Goal: Information Seeking & Learning: Learn about a topic

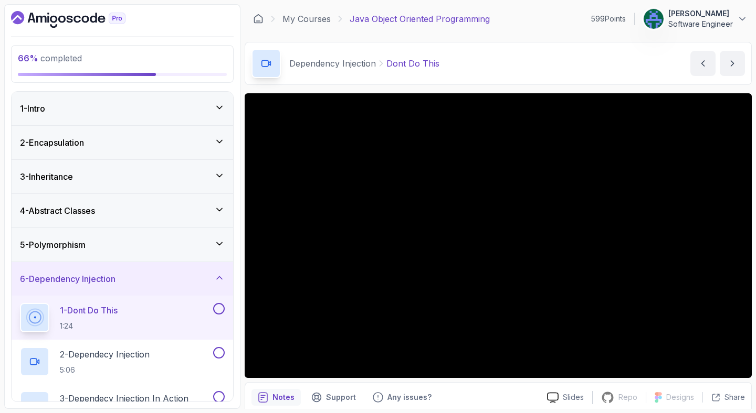
scroll to position [185, 0]
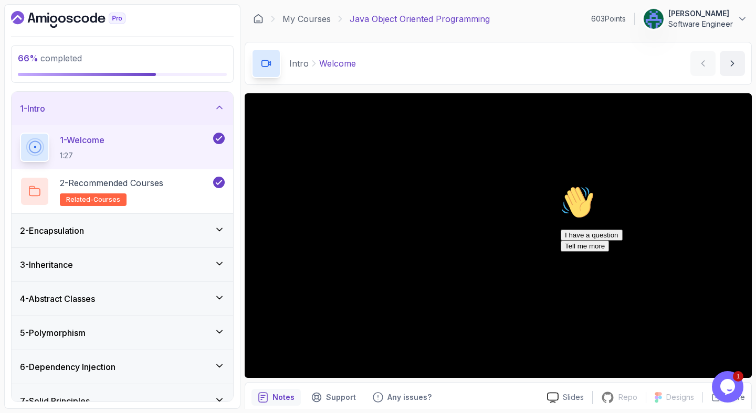
click at [734, 186] on div "Chat attention grabber" at bounding box center [654, 186] width 189 height 0
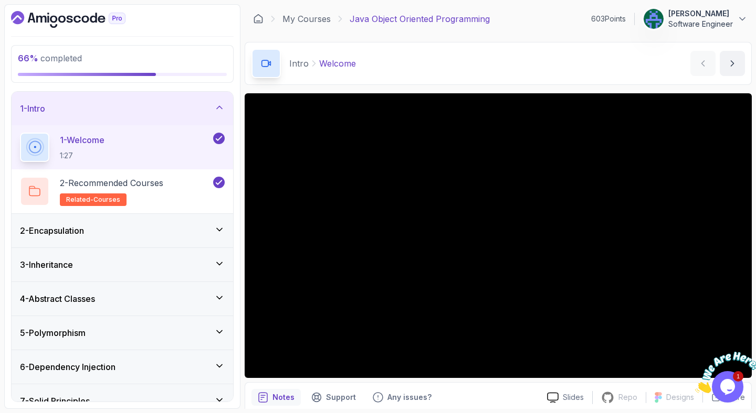
click at [695, 386] on icon "Close" at bounding box center [695, 390] width 0 height 9
click at [731, 378] on button "Opens Chat This icon Opens the chat window." at bounding box center [727, 386] width 31 height 31
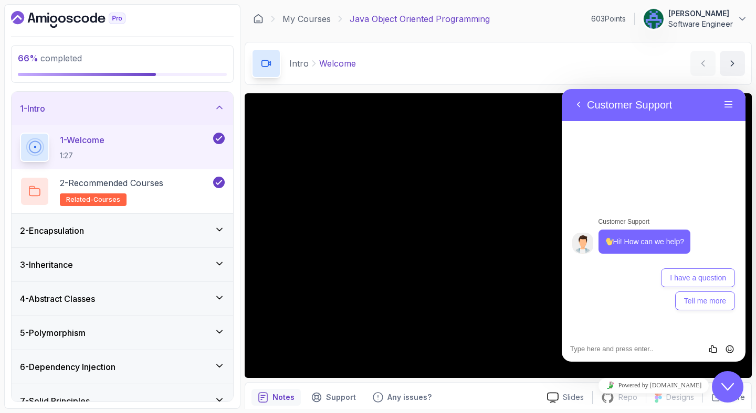
click at [731, 378] on button "Close Chat This icon closes the chat window." at bounding box center [727, 386] width 31 height 31
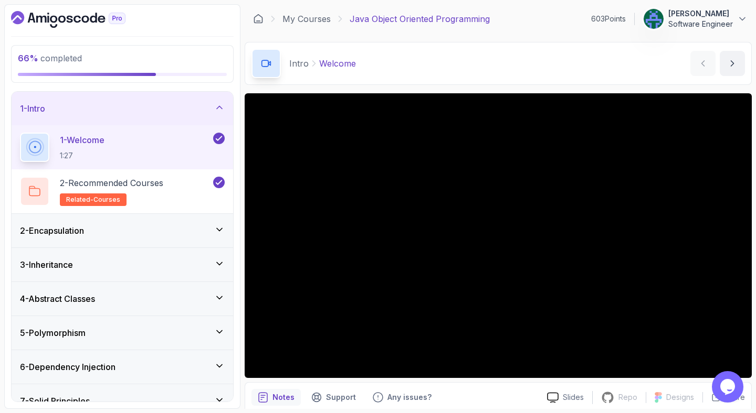
scroll to position [50, 0]
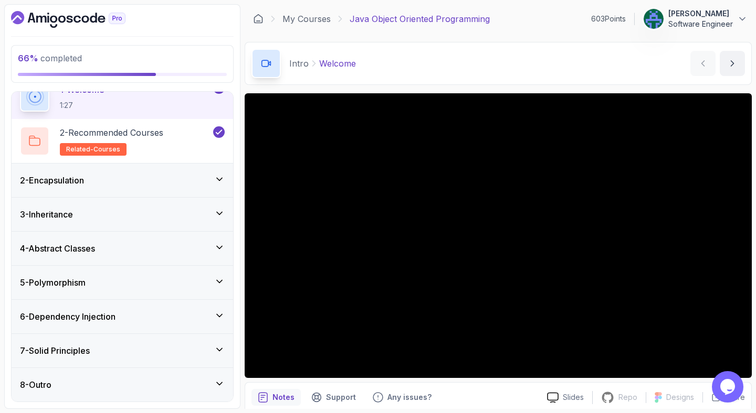
click at [131, 314] on div "6 - Dependency Injection" at bounding box center [122, 317] width 205 height 13
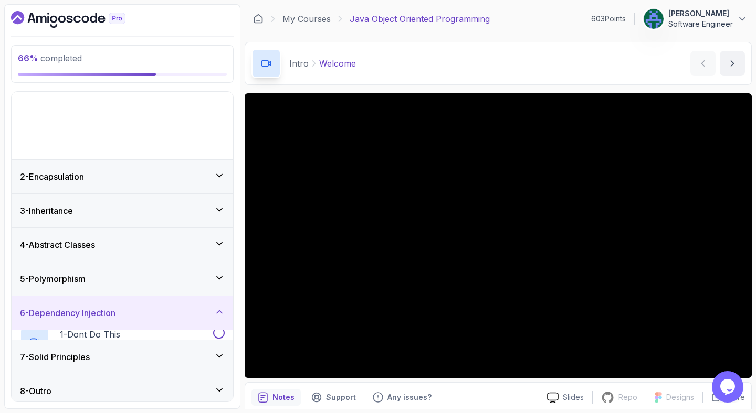
scroll to position [0, 0]
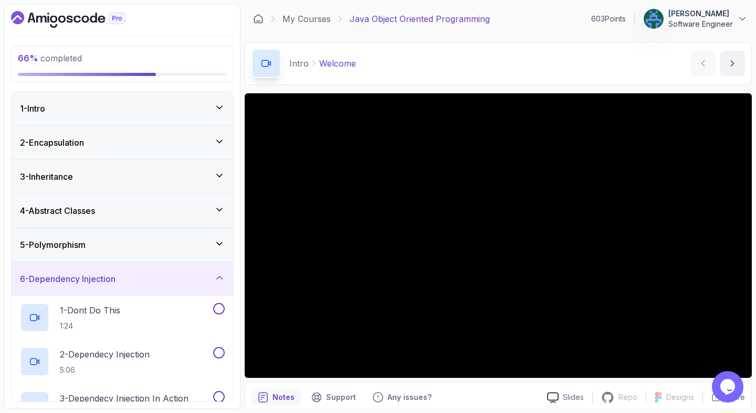
click at [131, 314] on div "1 - Dont Do This 1:24" at bounding box center [115, 317] width 191 height 29
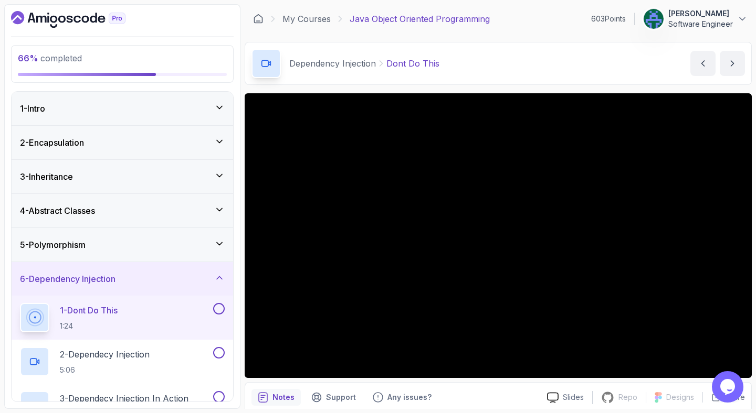
click at [490, 81] on div "Dependency Injection Dont Do This Dont Do This by [PERSON_NAME]" at bounding box center [498, 63] width 507 height 43
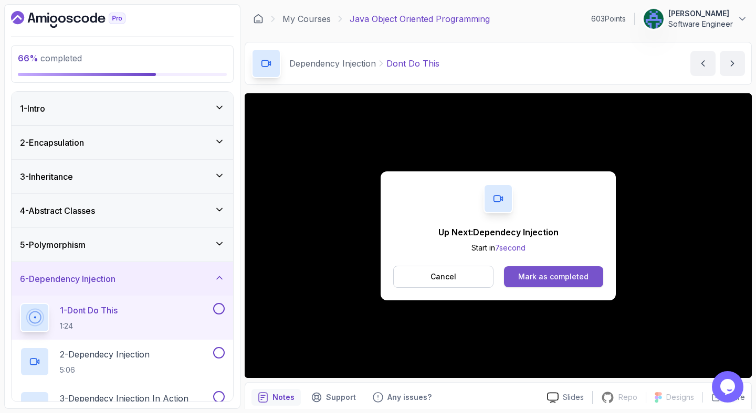
click at [571, 275] on div "Mark as completed" at bounding box center [553, 277] width 70 height 10
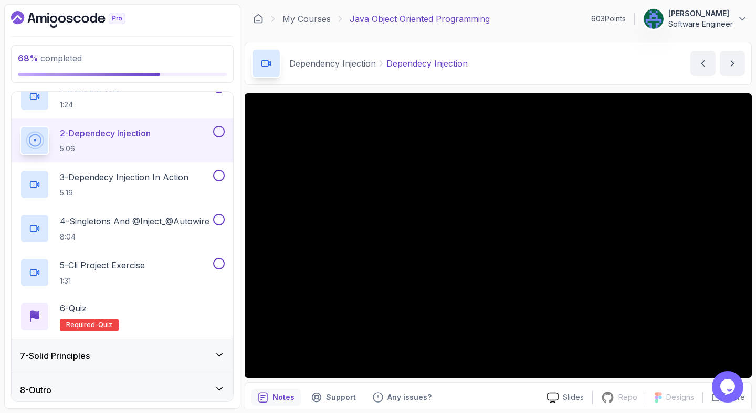
scroll to position [226, 0]
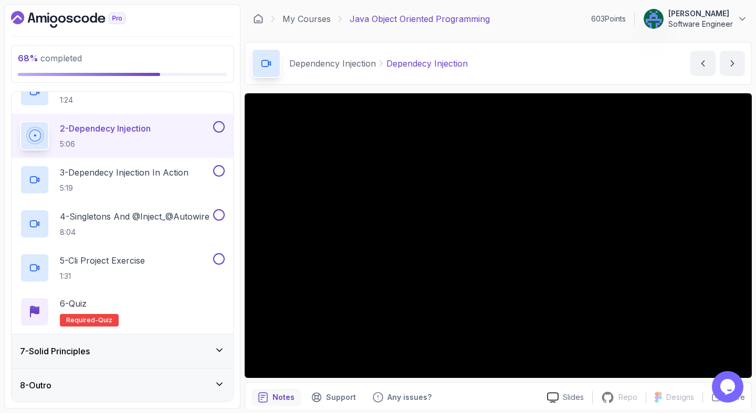
click at [148, 351] on div "7 - Solid Principles" at bounding box center [122, 351] width 205 height 13
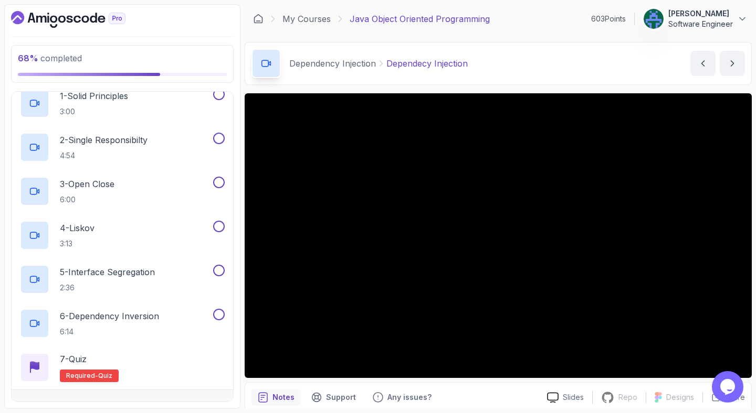
scroll to position [270, 0]
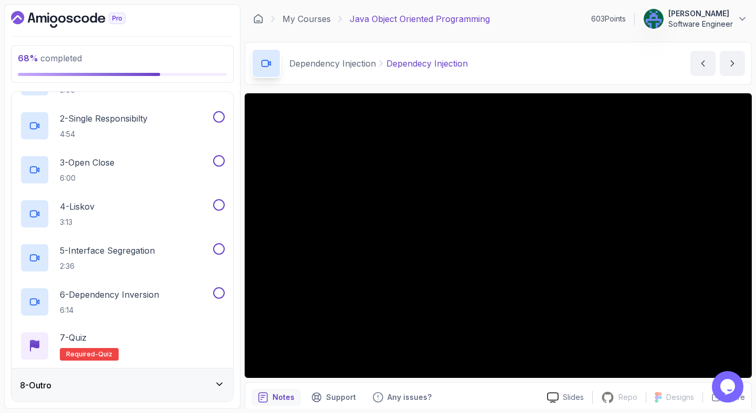
click at [150, 381] on div "8 - Outro" at bounding box center [122, 385] width 205 height 13
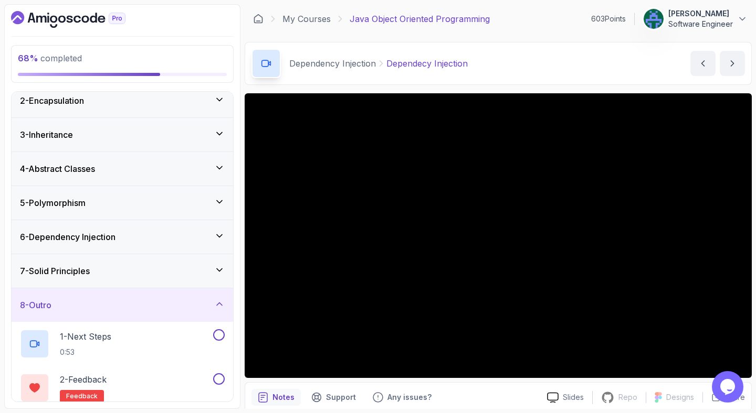
scroll to position [0, 0]
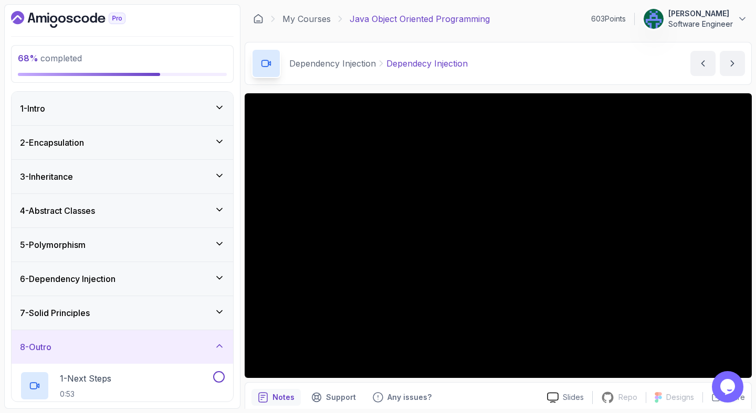
click at [143, 284] on div "6 - Dependency Injection" at bounding box center [122, 279] width 205 height 13
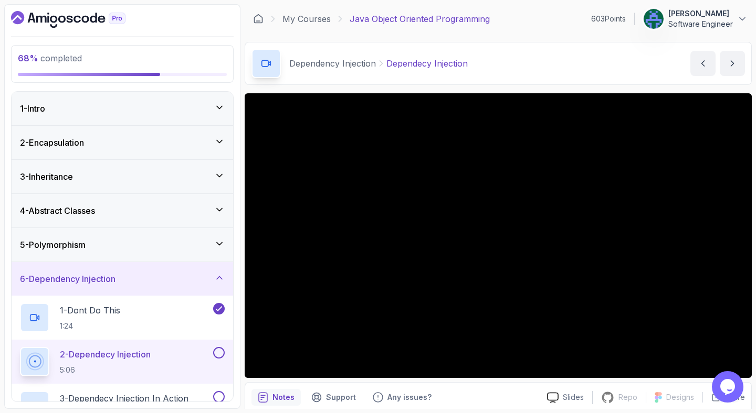
click at [516, 86] on main "My Courses Java Object Oriented Programming 603 Points [PERSON_NAME] Software E…" at bounding box center [498, 206] width 507 height 405
click at [519, 69] on div "Dependency Injection Dependecy Injection Dependecy Injection by [PERSON_NAME]" at bounding box center [498, 63] width 507 height 43
click at [260, 18] on icon at bounding box center [258, 19] width 10 height 10
click at [521, 37] on main "My Courses Java Object Oriented Programming 603 Points [PERSON_NAME] Software E…" at bounding box center [498, 206] width 507 height 405
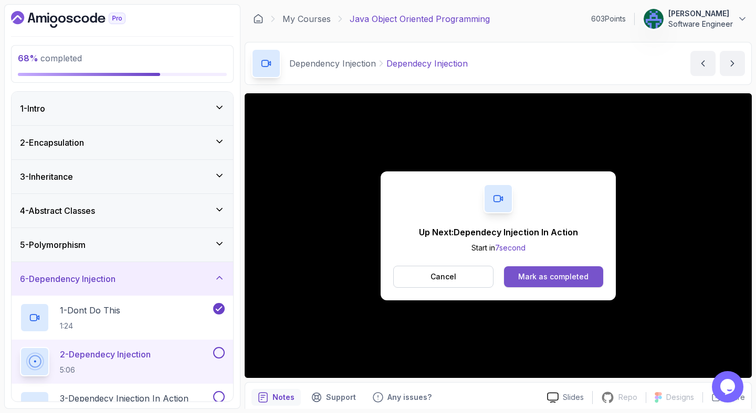
click at [530, 276] on div "Mark as completed" at bounding box center [553, 277] width 70 height 10
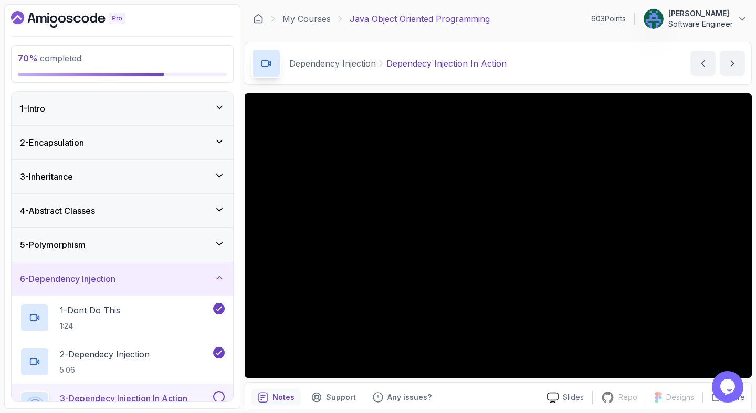
click at [554, 68] on div "Dependency Injection Dependecy Injection In Action Dependecy Injection In Actio…" at bounding box center [498, 63] width 507 height 43
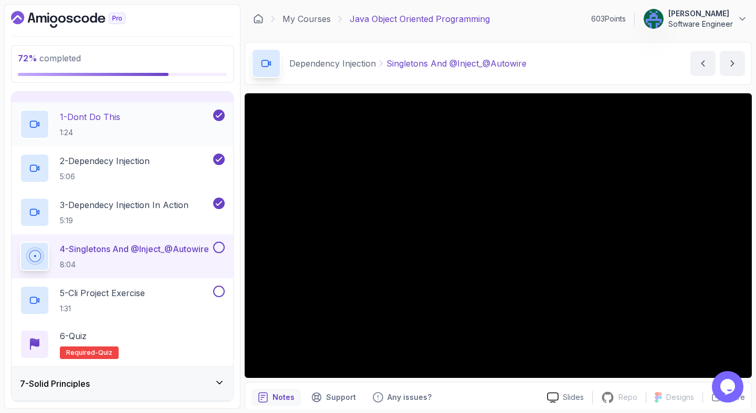
scroll to position [198, 0]
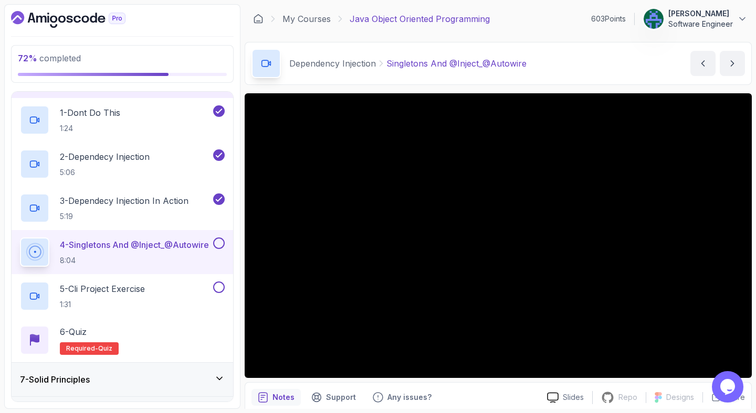
click at [566, 74] on div "Dependency Injection Singletons And @Inject_@Autowire Singletons And @Inject_@A…" at bounding box center [498, 63] width 507 height 43
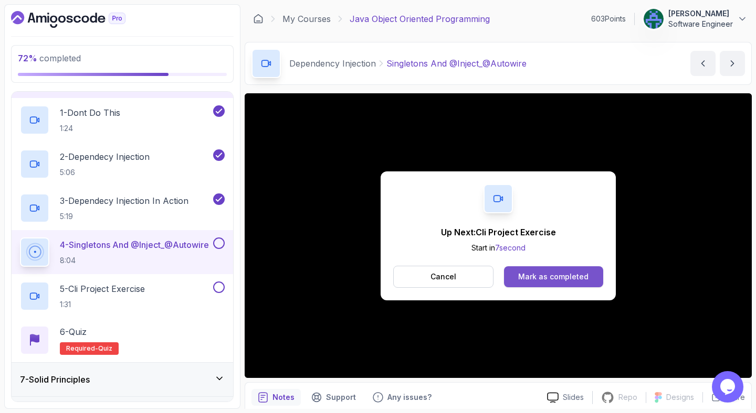
click at [540, 272] on div "Mark as completed" at bounding box center [553, 277] width 70 height 10
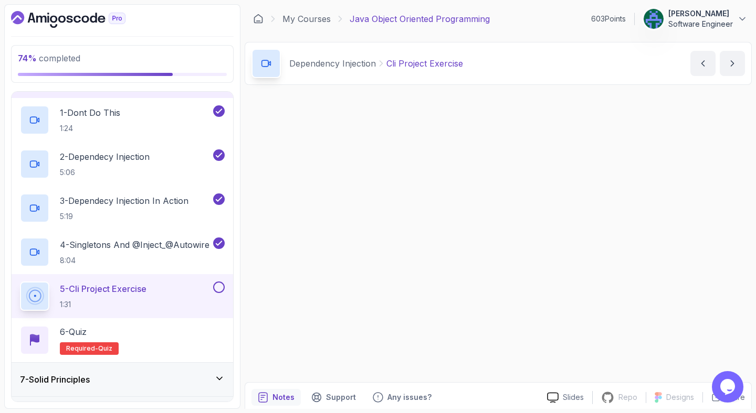
click at [540, 271] on div "Up Next: Quiz Start in 1 second Cancel [PERSON_NAME] as completed Slides Repo R…" at bounding box center [498, 272] width 507 height 358
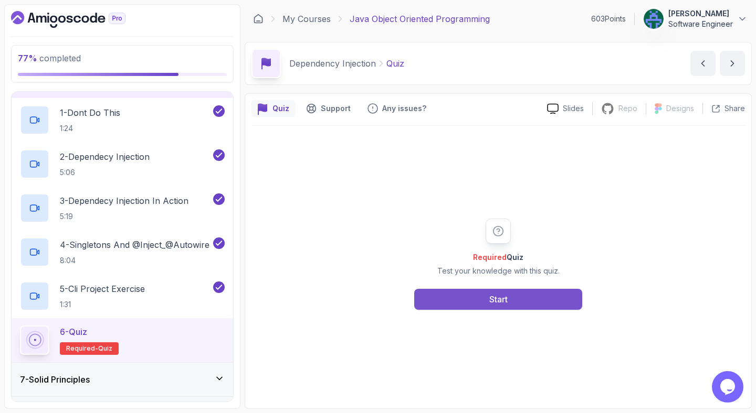
click at [497, 299] on div "Start" at bounding box center [498, 299] width 18 height 13
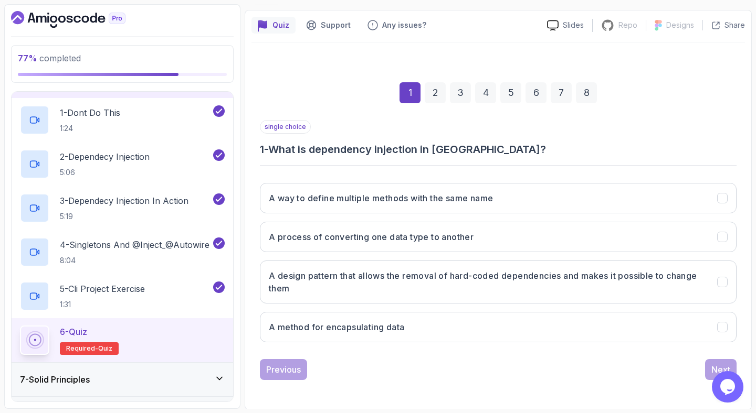
scroll to position [84, 0]
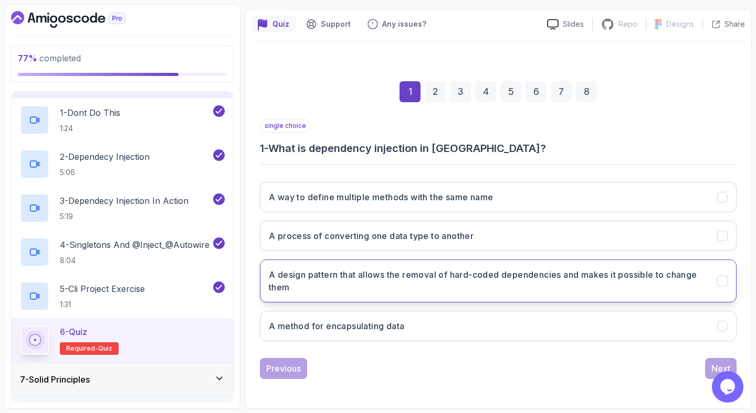
click at [588, 280] on h3 "A design pattern that allows the removal of hard-coded dependencies and makes i…" at bounding box center [487, 281] width 436 height 25
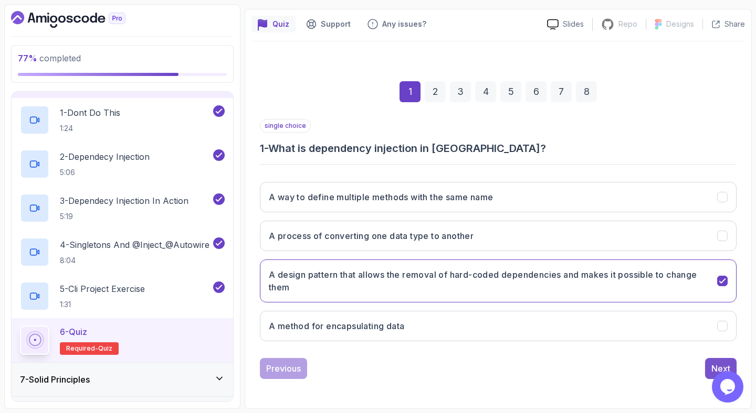
click at [711, 363] on div "Next" at bounding box center [720, 369] width 19 height 13
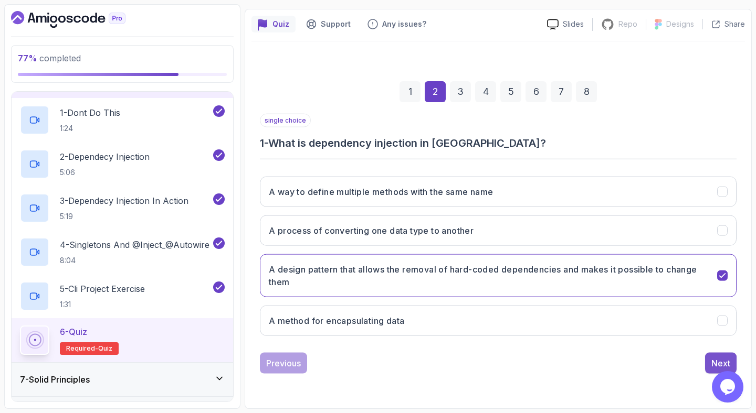
scroll to position [72, 0]
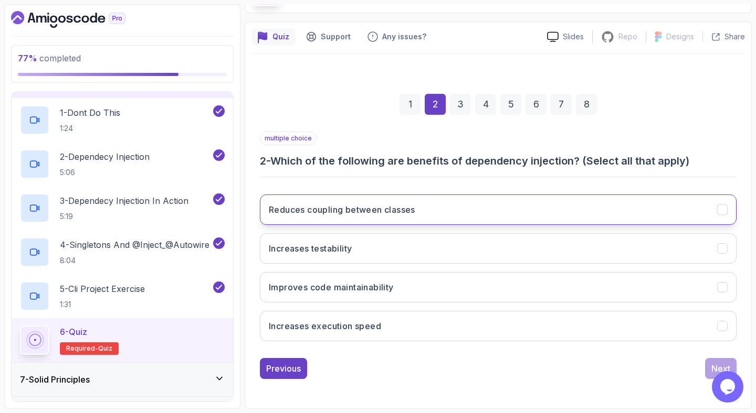
click at [669, 205] on button "Reduces coupling between classes" at bounding box center [498, 210] width 476 height 30
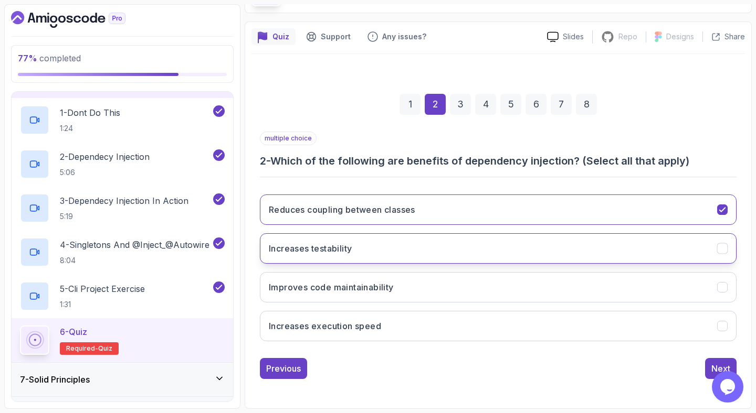
click at [651, 258] on button "Increases testability" at bounding box center [498, 248] width 476 height 30
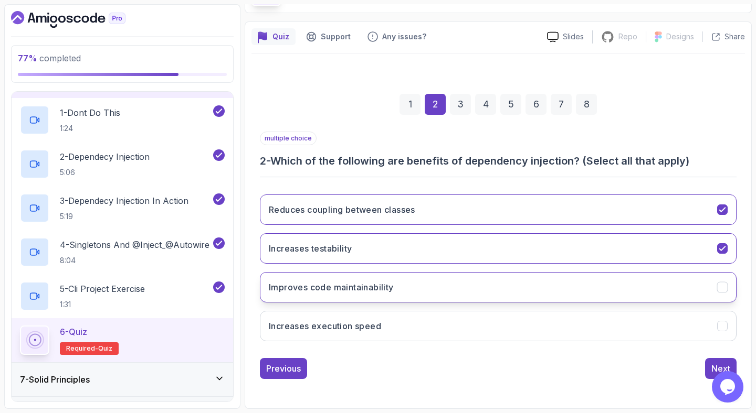
click at [651, 297] on button "Improves code maintainability" at bounding box center [498, 287] width 476 height 30
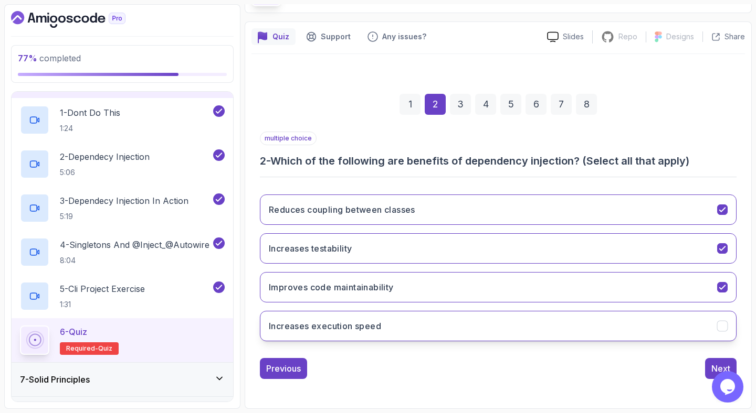
click at [645, 324] on button "Increases execution speed" at bounding box center [498, 326] width 476 height 30
click at [709, 367] on button "Next" at bounding box center [720, 368] width 31 height 21
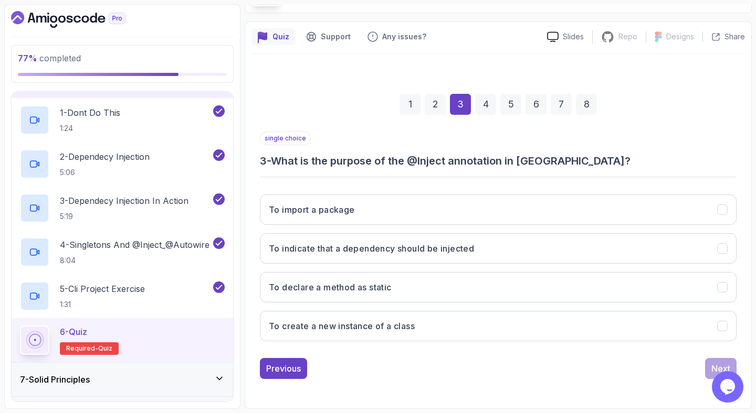
click at [455, 161] on h3 "3 - What is the purpose of the @Inject annotation in [GEOGRAPHIC_DATA]?" at bounding box center [498, 161] width 476 height 15
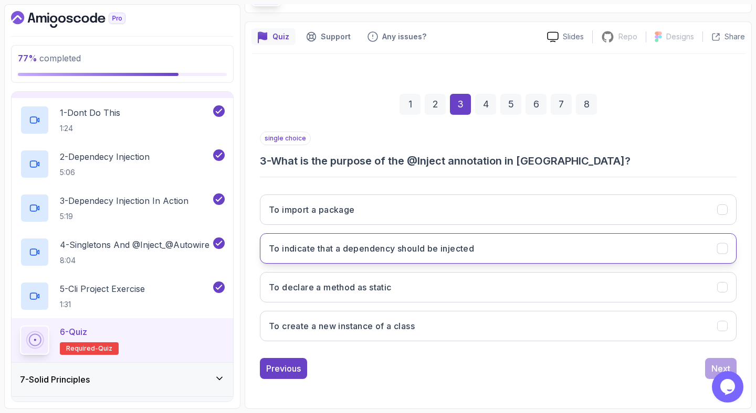
click at [668, 250] on button "To indicate that a dependency should be injected" at bounding box center [498, 248] width 476 height 30
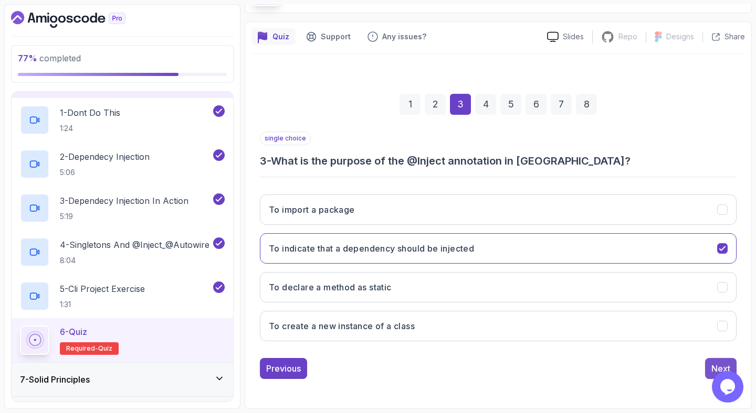
click at [716, 365] on div "Next" at bounding box center [720, 369] width 19 height 13
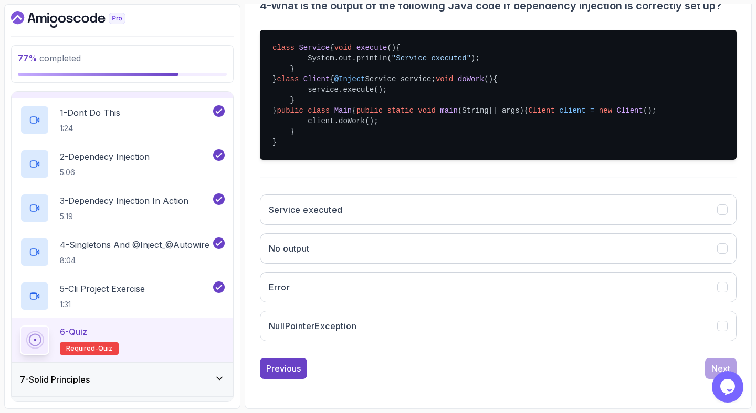
scroll to position [311, 0]
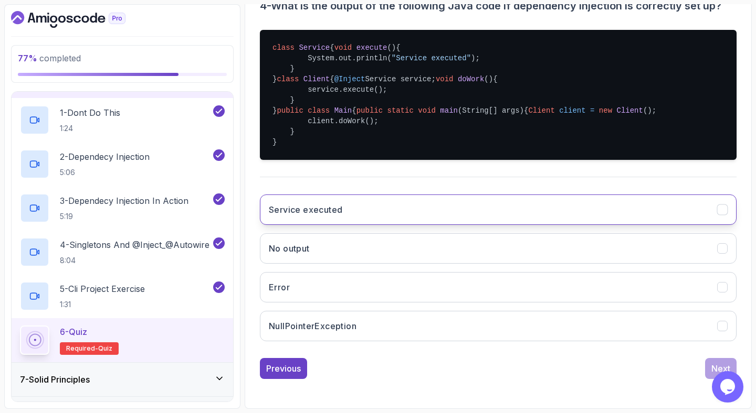
click at [602, 200] on button "Service executed" at bounding box center [498, 210] width 476 height 30
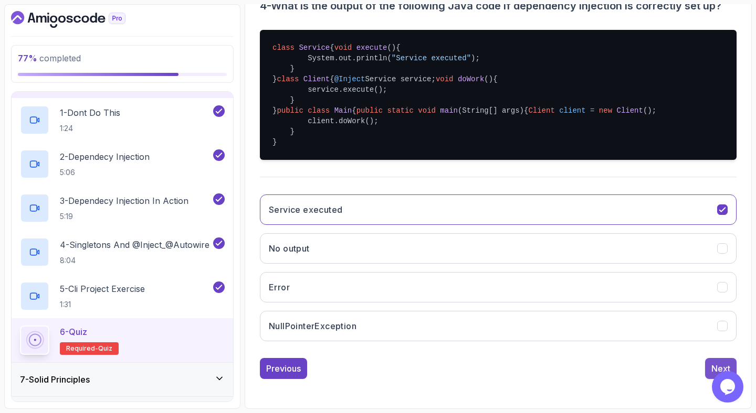
click at [712, 360] on button "Next" at bounding box center [720, 368] width 31 height 21
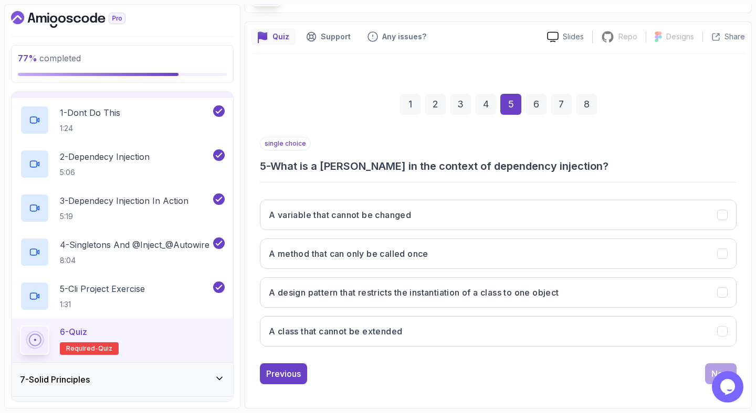
scroll to position [72, 0]
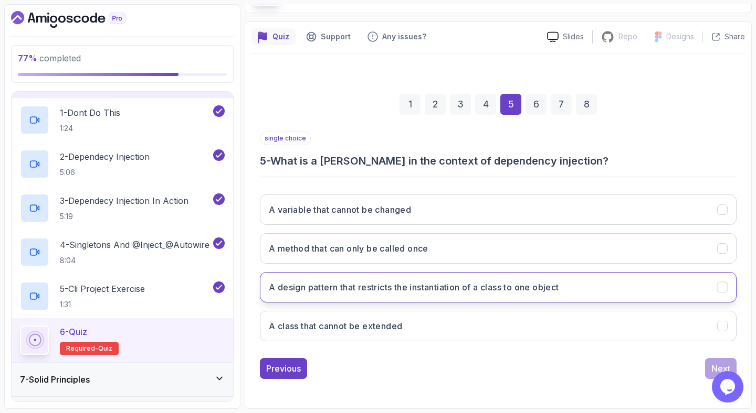
click at [526, 291] on h3 "A design pattern that restricts the instantiation of a class to one object" at bounding box center [414, 287] width 290 height 13
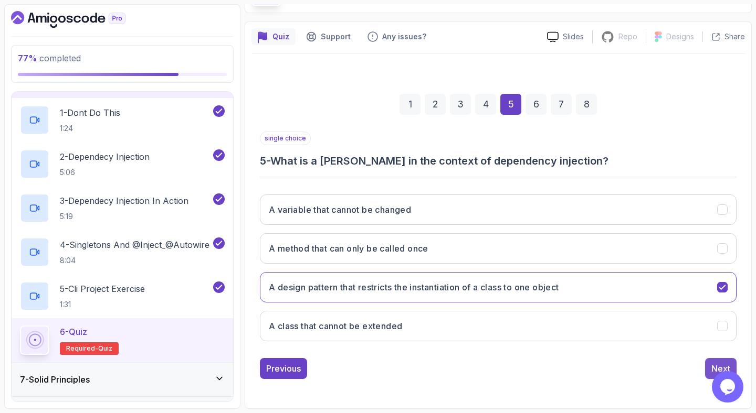
click at [714, 362] on button "Next" at bounding box center [720, 368] width 31 height 21
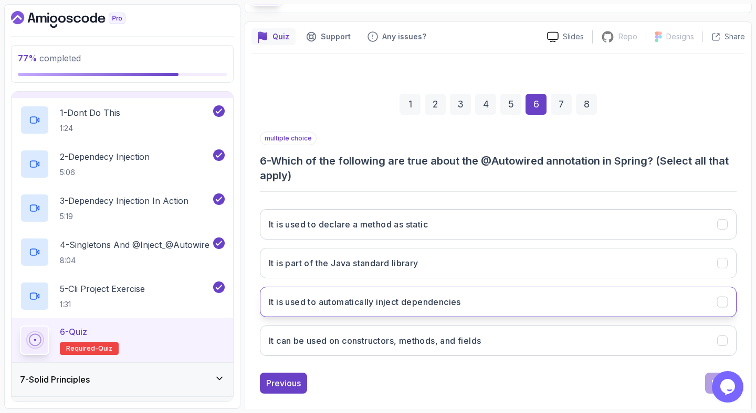
click at [658, 304] on button "It is used to automatically inject dependencies" at bounding box center [498, 302] width 476 height 30
click at [706, 380] on button "Next" at bounding box center [720, 383] width 31 height 21
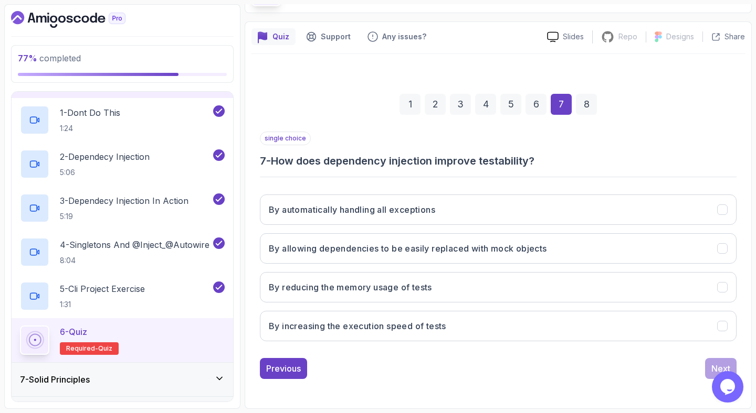
click at [454, 161] on h3 "7 - How does dependency injection improve testability?" at bounding box center [498, 161] width 476 height 15
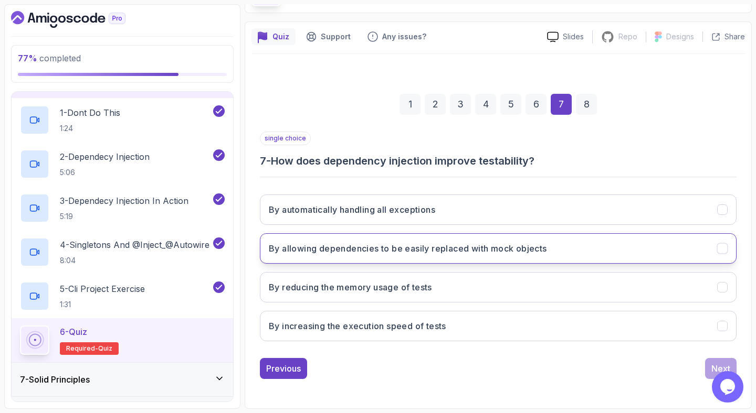
click at [684, 260] on button "By allowing dependencies to be easily replaced with mock objects" at bounding box center [498, 248] width 476 height 30
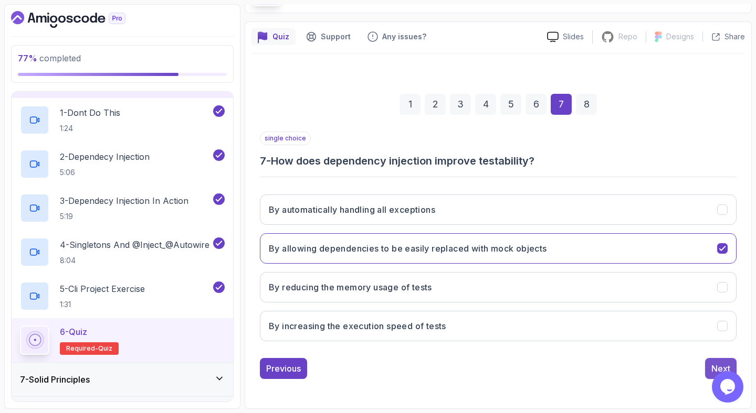
click at [709, 369] on button "Next" at bounding box center [720, 368] width 31 height 21
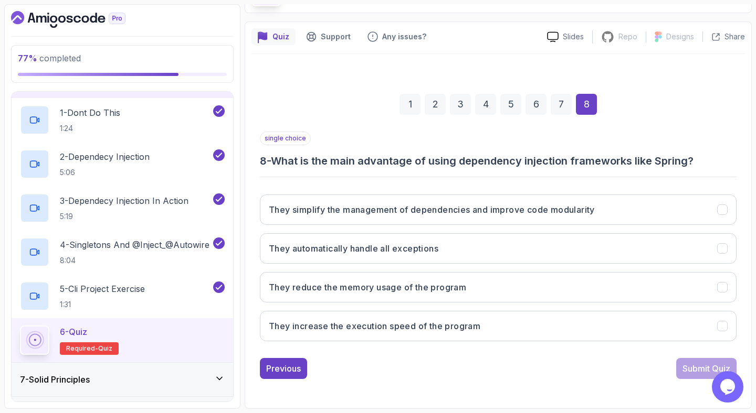
click at [466, 155] on h3 "8 - What is the main advantage of using dependency injection frameworks like Sp…" at bounding box center [498, 161] width 476 height 15
click at [510, 165] on h3 "8 - What is the main advantage of using dependency injection frameworks like Sp…" at bounding box center [498, 161] width 476 height 15
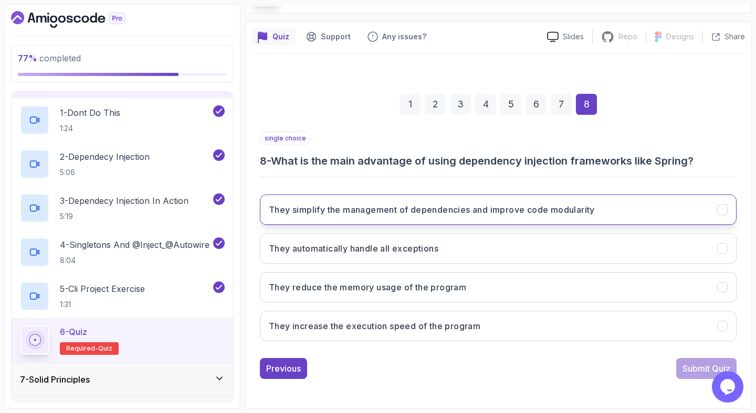
click at [718, 213] on icon "They simplify the management of dependencies and improve code modularity" at bounding box center [722, 210] width 10 height 10
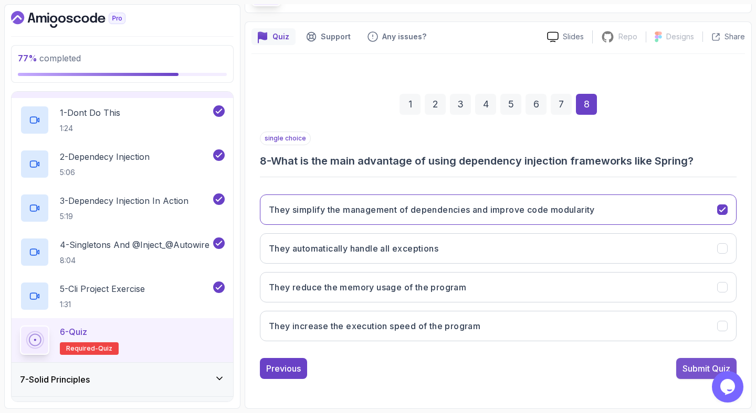
click at [690, 366] on div "Submit Quiz" at bounding box center [706, 369] width 48 height 13
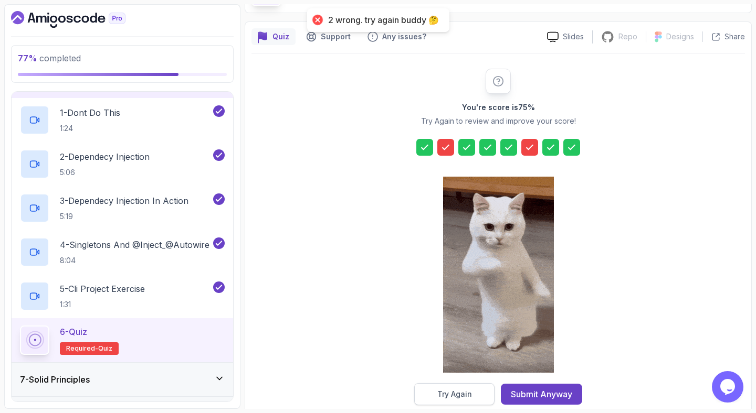
click at [450, 394] on div "Try Again" at bounding box center [454, 394] width 35 height 10
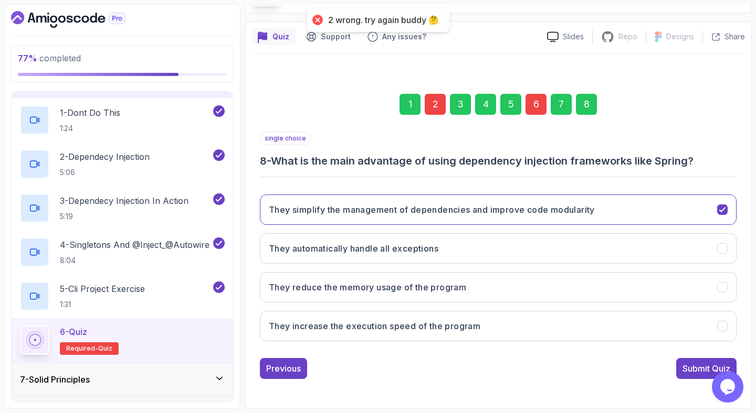
click at [435, 102] on div "2" at bounding box center [434, 104] width 21 height 21
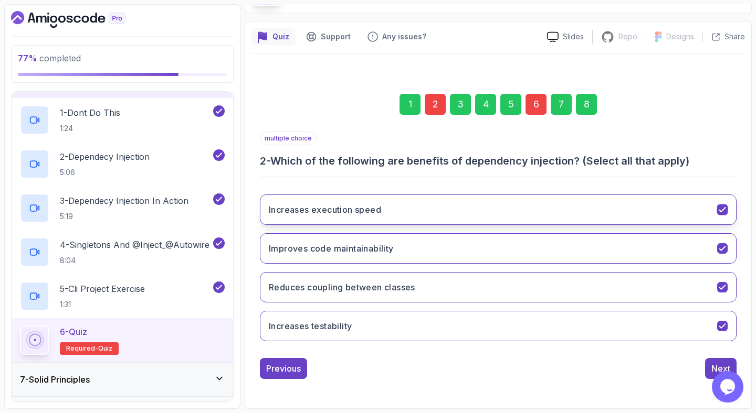
click at [402, 207] on button "Increases execution speed" at bounding box center [498, 210] width 476 height 30
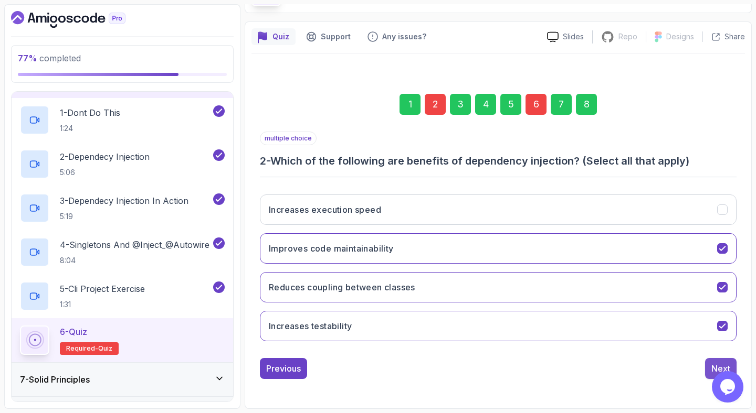
click at [711, 367] on div "Next" at bounding box center [720, 369] width 19 height 13
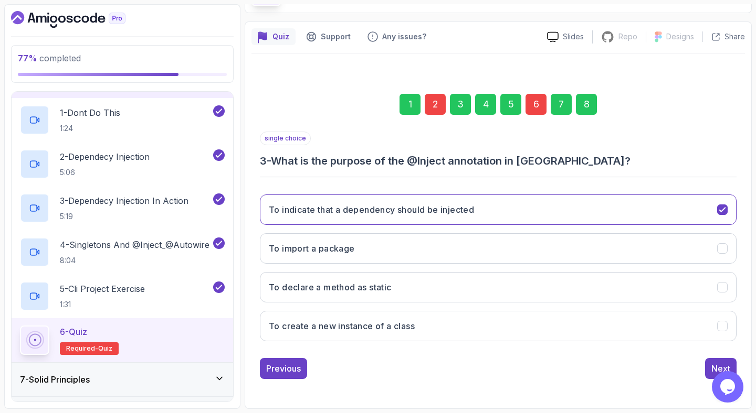
click at [538, 110] on div "6" at bounding box center [535, 104] width 21 height 21
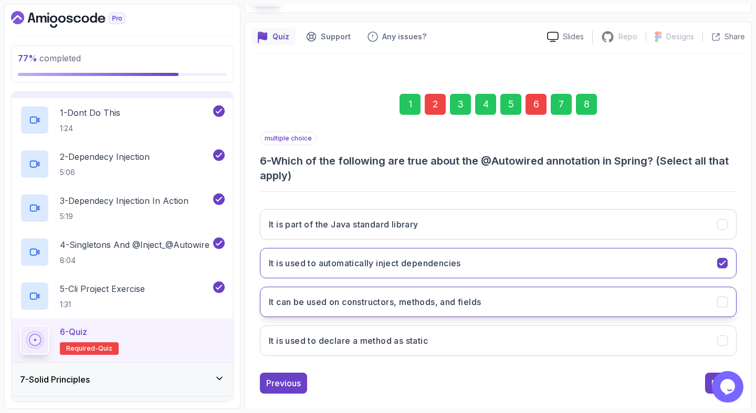
click at [506, 302] on button "It can be used on constructors, methods, and fields" at bounding box center [498, 302] width 476 height 30
click at [679, 301] on button "It can be used on constructors, methods, and fields" at bounding box center [498, 302] width 476 height 30
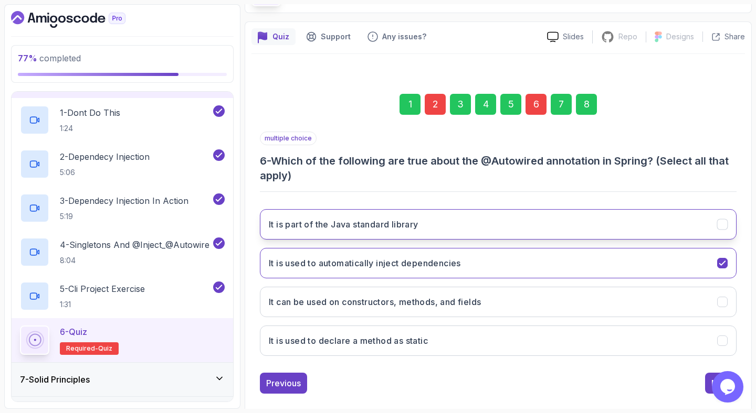
click at [670, 234] on button "It is part of the Java standard library" at bounding box center [498, 224] width 476 height 30
click at [708, 383] on button "Next" at bounding box center [720, 383] width 31 height 21
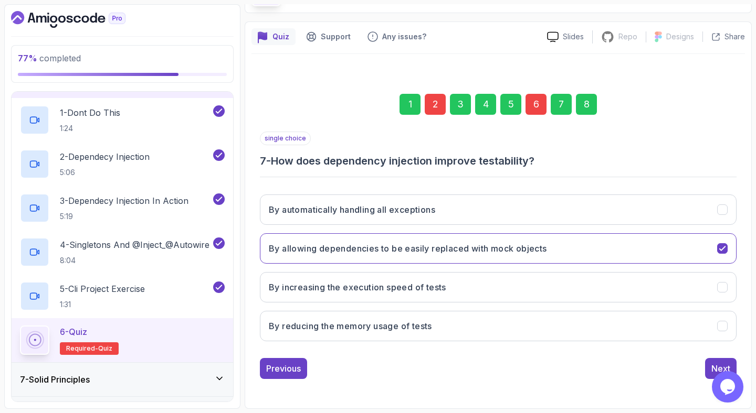
click at [590, 103] on div "8" at bounding box center [586, 104] width 21 height 21
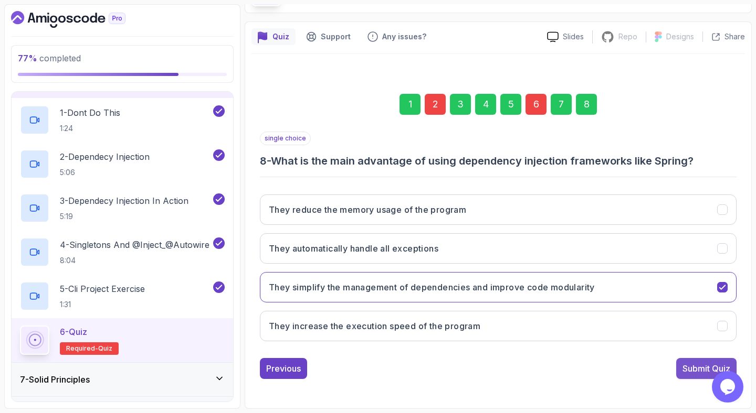
click at [685, 369] on div "Submit Quiz" at bounding box center [706, 369] width 48 height 13
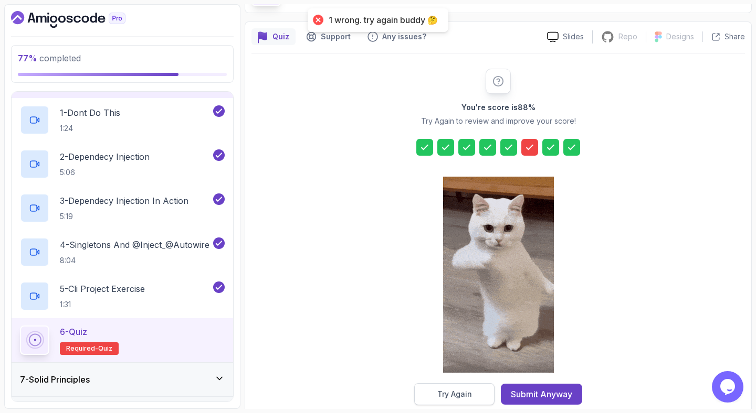
click at [449, 397] on div "Try Again" at bounding box center [454, 394] width 35 height 10
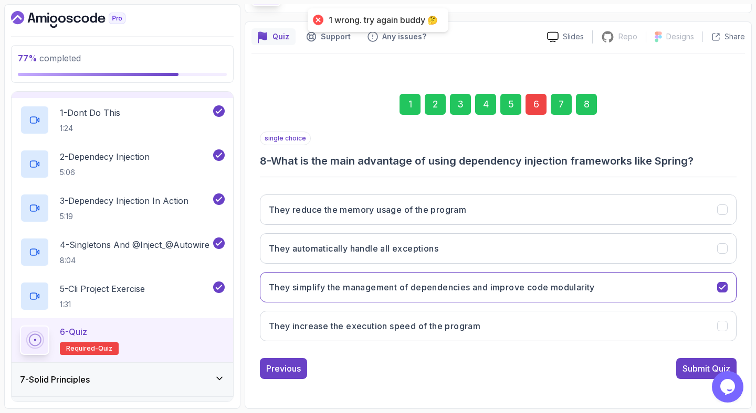
click at [544, 104] on div "6" at bounding box center [535, 104] width 21 height 21
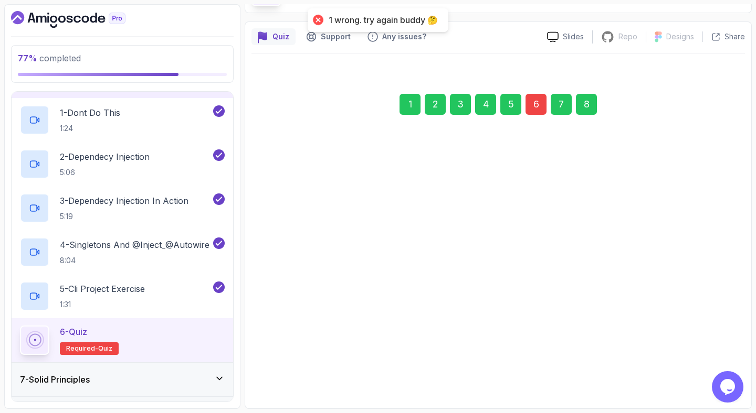
click at [544, 104] on div "6" at bounding box center [535, 104] width 21 height 21
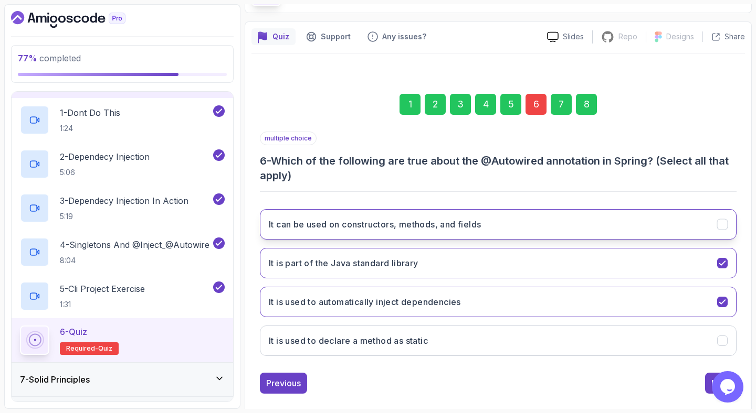
click at [500, 230] on button "It can be used on constructors, methods, and fields" at bounding box center [498, 224] width 476 height 30
click at [706, 381] on button "Next" at bounding box center [720, 383] width 31 height 21
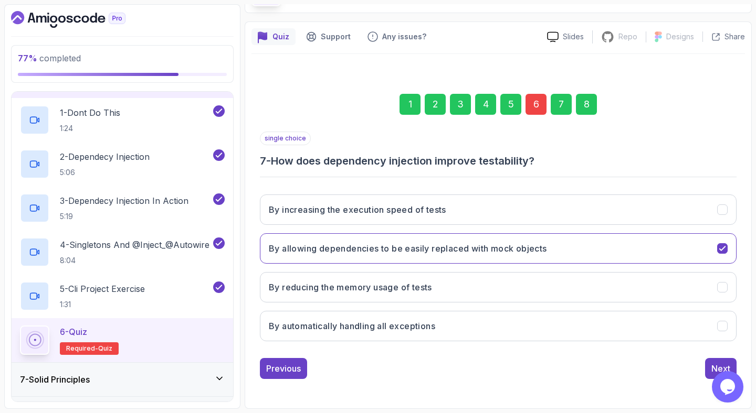
click at [581, 103] on div "8" at bounding box center [586, 104] width 21 height 21
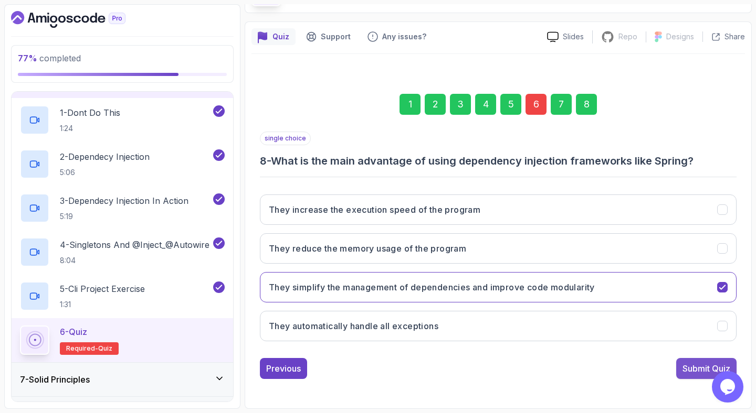
click at [689, 363] on div "Submit Quiz" at bounding box center [706, 369] width 48 height 13
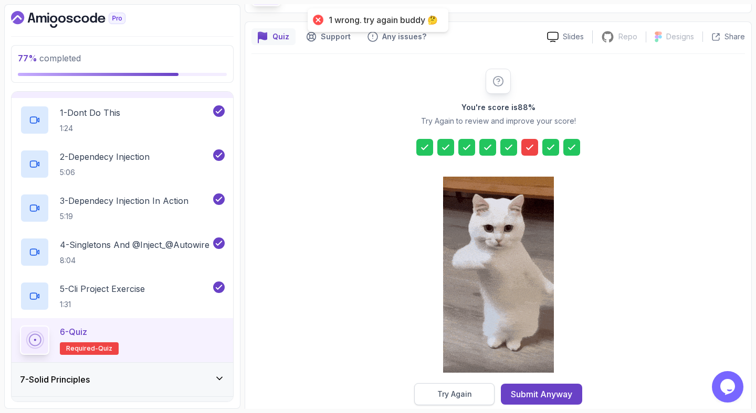
click at [449, 384] on button "Try Again" at bounding box center [454, 395] width 80 height 22
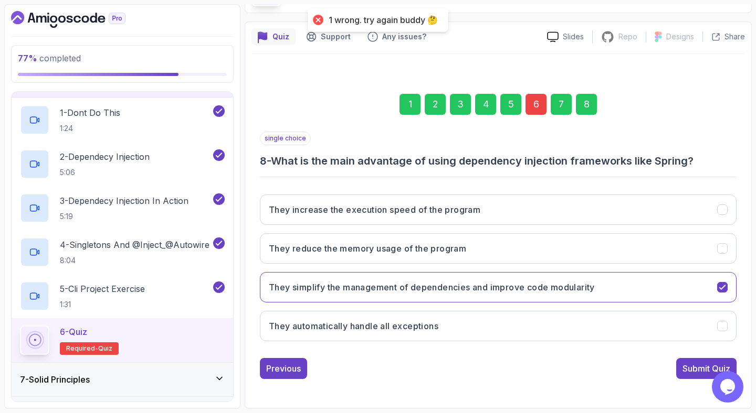
click at [541, 98] on div "6" at bounding box center [535, 104] width 21 height 21
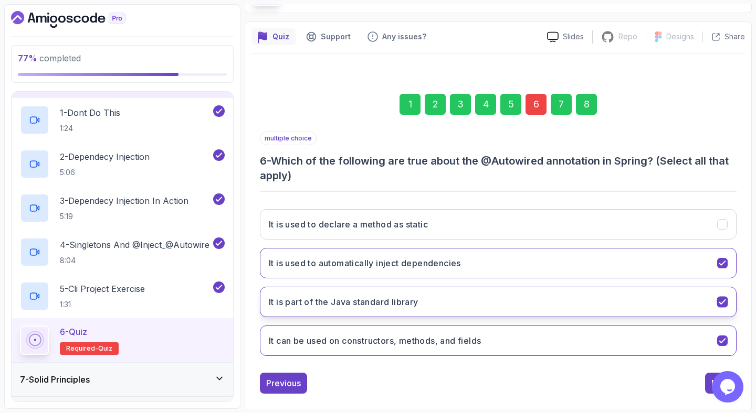
click at [473, 303] on button "It is part of the Java standard library" at bounding box center [498, 302] width 476 height 30
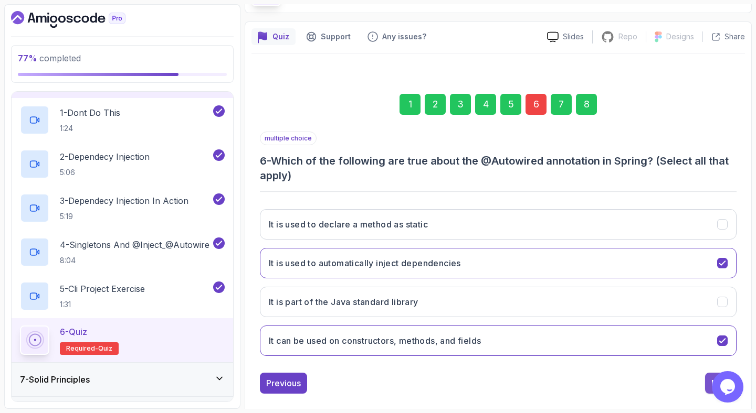
click at [706, 381] on button "Next" at bounding box center [720, 383] width 31 height 21
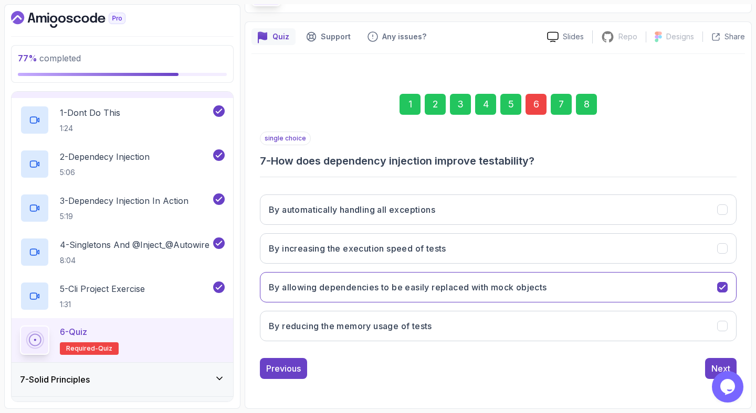
click at [587, 102] on div "8" at bounding box center [586, 104] width 21 height 21
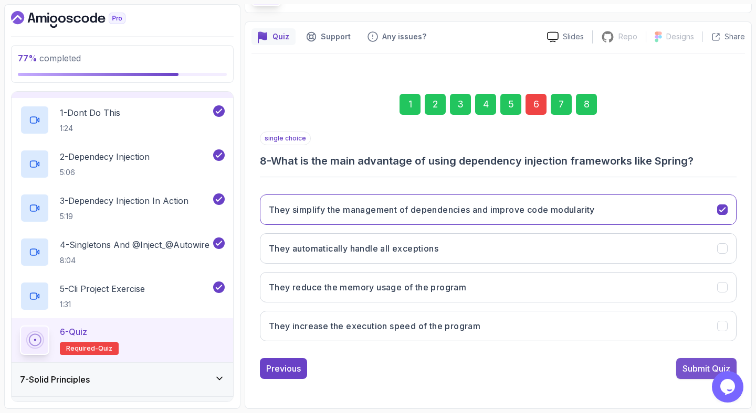
click at [682, 362] on button "Submit Quiz" at bounding box center [706, 368] width 60 height 21
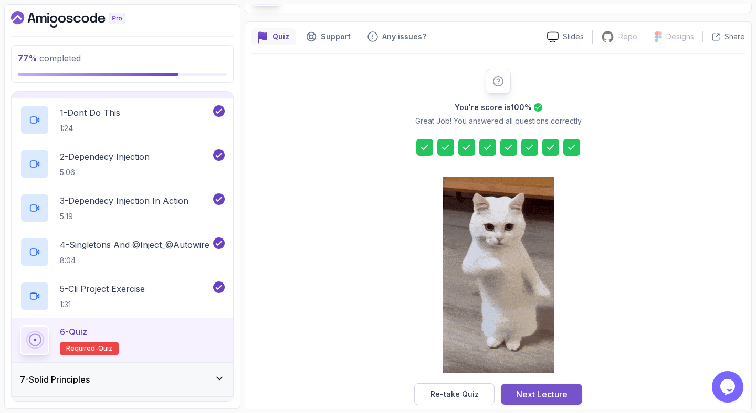
click at [560, 389] on div "Next Lecture" at bounding box center [541, 394] width 51 height 13
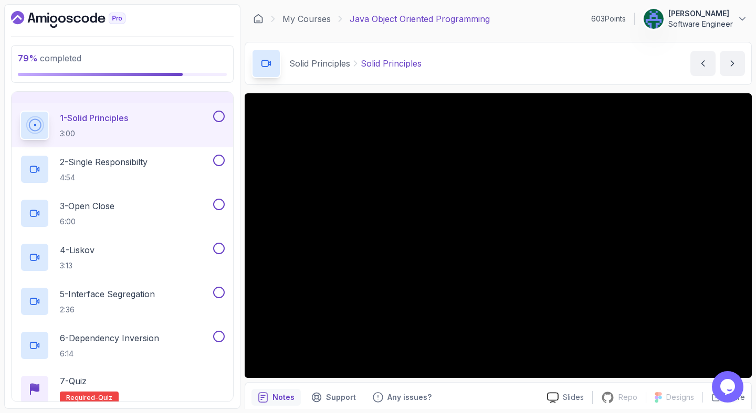
scroll to position [223, 0]
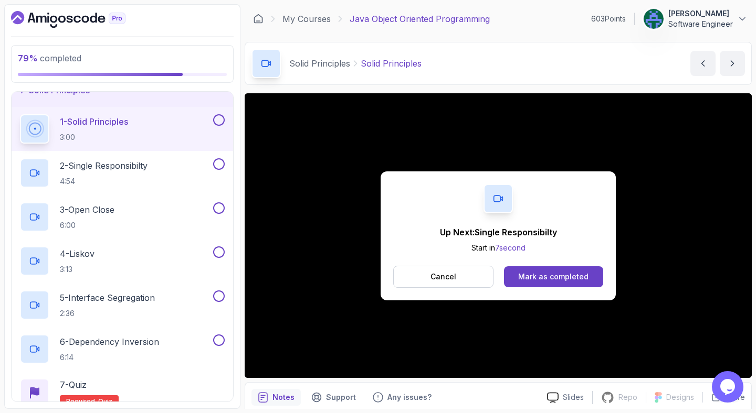
click at [546, 288] on div "Up Next: Single Responsibilty Start in 7 second Cancel Mark as completed" at bounding box center [497, 236] width 235 height 129
click at [546, 270] on button "Mark as completed" at bounding box center [553, 277] width 99 height 21
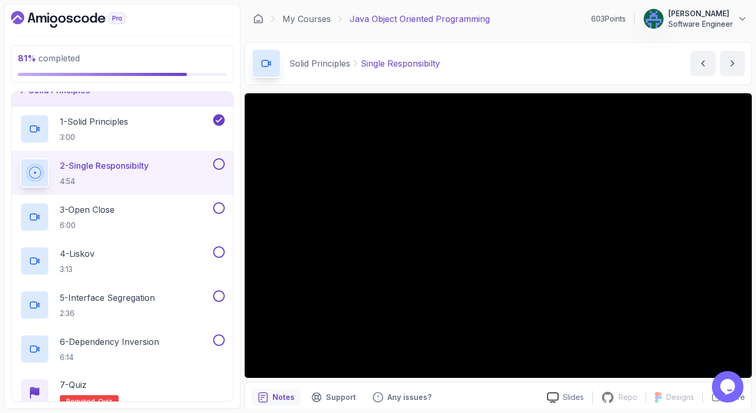
click at [524, 61] on div "Solid Principles Single Responsibilty Single Responsibilty by [PERSON_NAME]" at bounding box center [498, 63] width 507 height 43
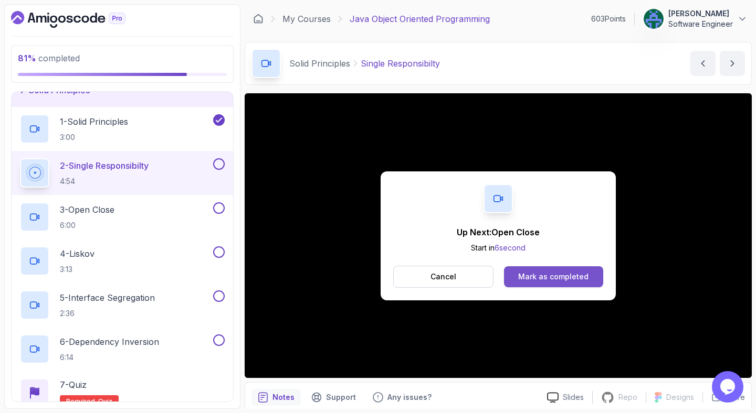
click at [572, 268] on button "Mark as completed" at bounding box center [553, 277] width 99 height 21
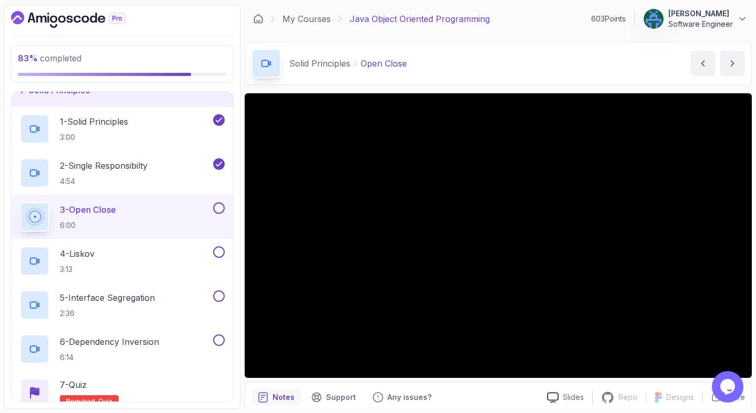
click at [582, 68] on div "Solid Principles Open Close Open Close by [PERSON_NAME]" at bounding box center [498, 63] width 507 height 43
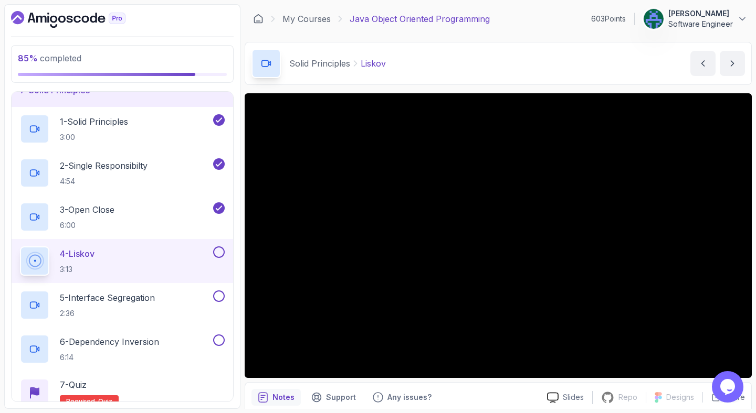
click at [487, 63] on div "Solid Principles [PERSON_NAME] by [PERSON_NAME]" at bounding box center [498, 63] width 507 height 43
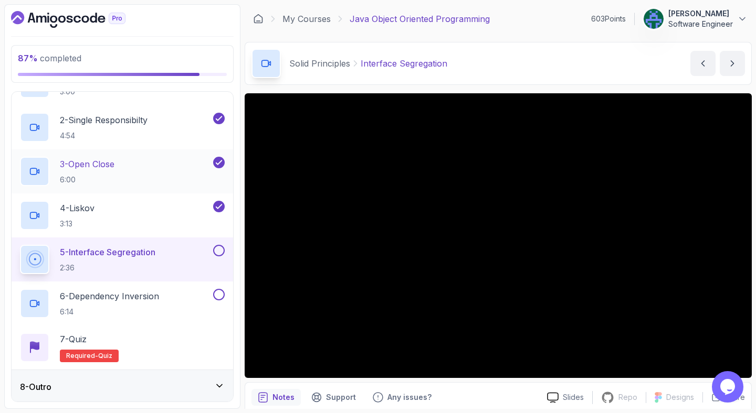
scroll to position [270, 0]
click at [521, 67] on div "Solid Principles Interface [DEMOGRAPHIC_DATA] Interface Segregation by [PERSON_…" at bounding box center [498, 63] width 507 height 43
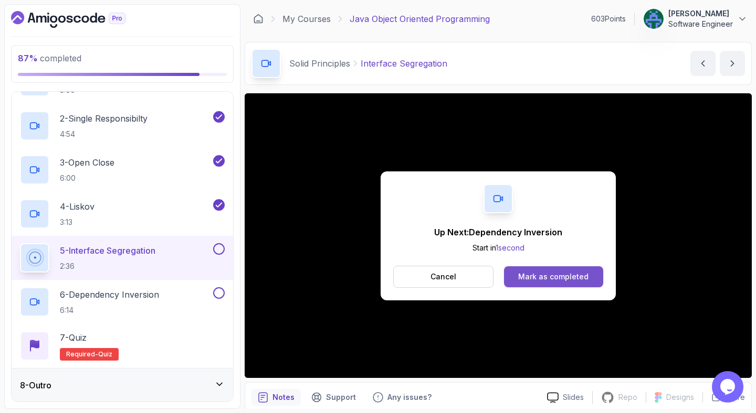
click at [563, 277] on div "Mark as completed" at bounding box center [553, 277] width 70 height 10
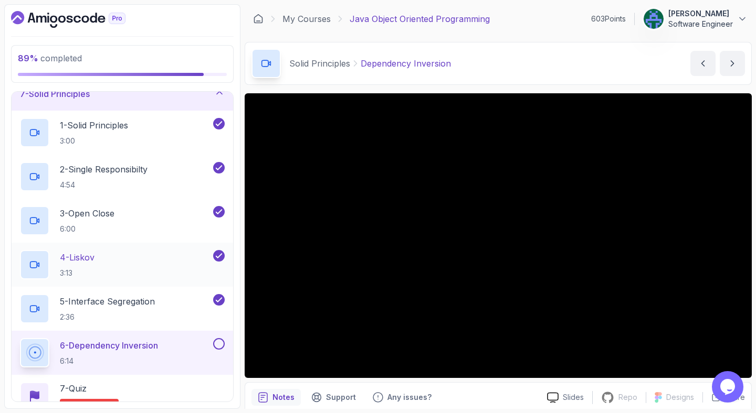
scroll to position [270, 0]
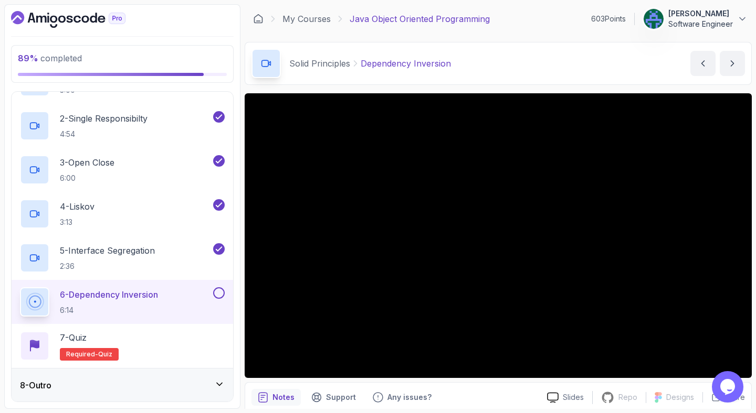
click at [534, 57] on div "Solid Principles Dependency Inversion Dependency Inversion by [PERSON_NAME]" at bounding box center [498, 63] width 507 height 43
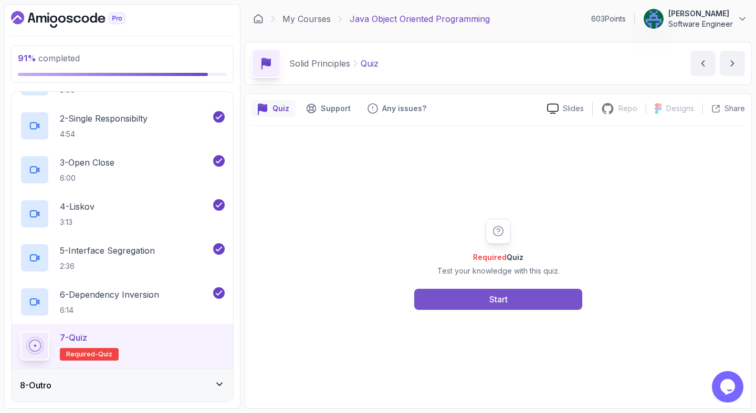
click at [505, 293] on div "Start" at bounding box center [498, 299] width 18 height 13
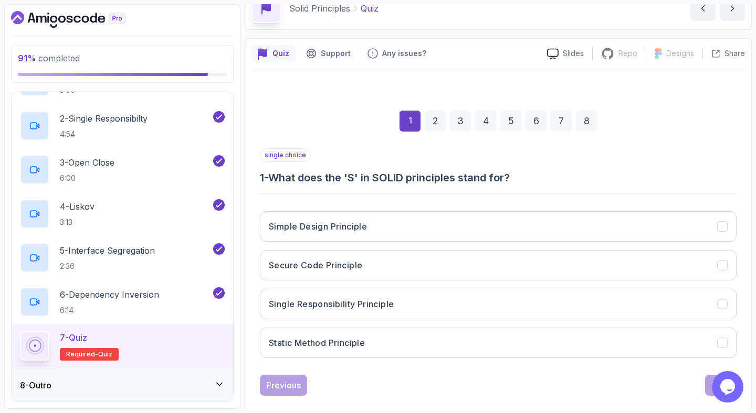
scroll to position [57, 0]
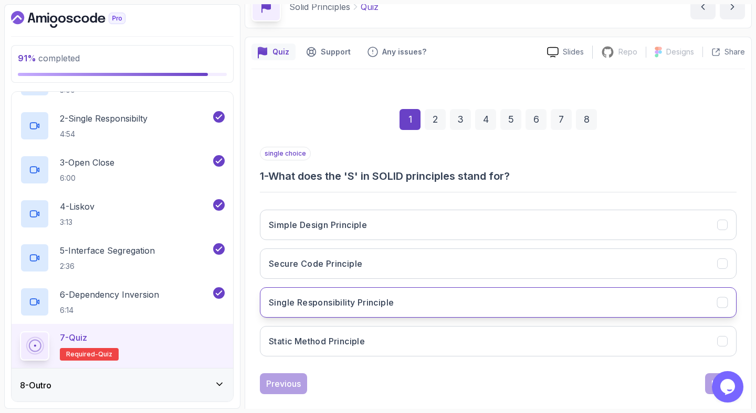
click at [534, 294] on button "Single Responsibility Principle" at bounding box center [498, 303] width 476 height 30
click at [705, 380] on button "Next" at bounding box center [720, 384] width 31 height 21
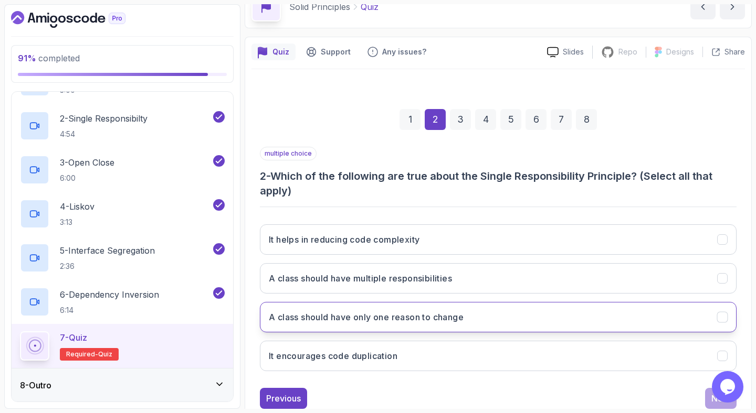
click at [570, 318] on button "A class should have only one reason to change" at bounding box center [498, 317] width 476 height 30
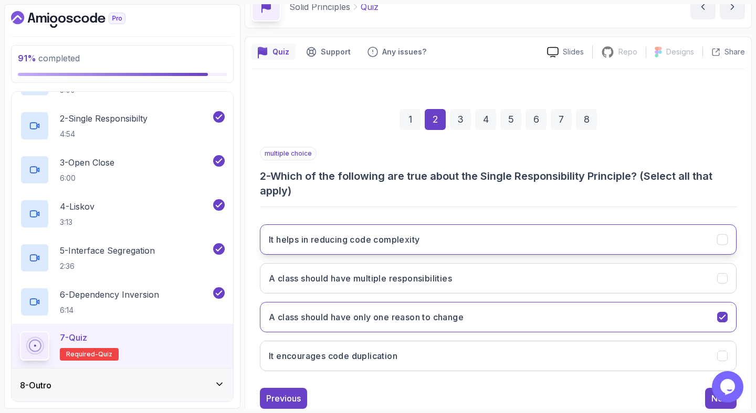
click at [588, 239] on button "It helps in reducing code complexity" at bounding box center [498, 240] width 476 height 30
click at [708, 393] on button "Next" at bounding box center [720, 398] width 31 height 21
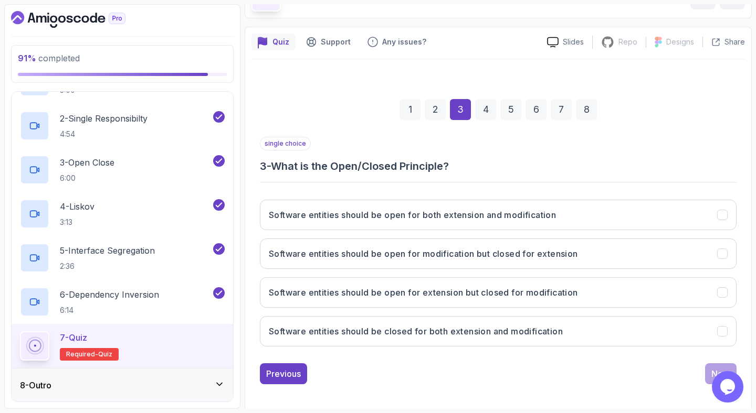
scroll to position [72, 0]
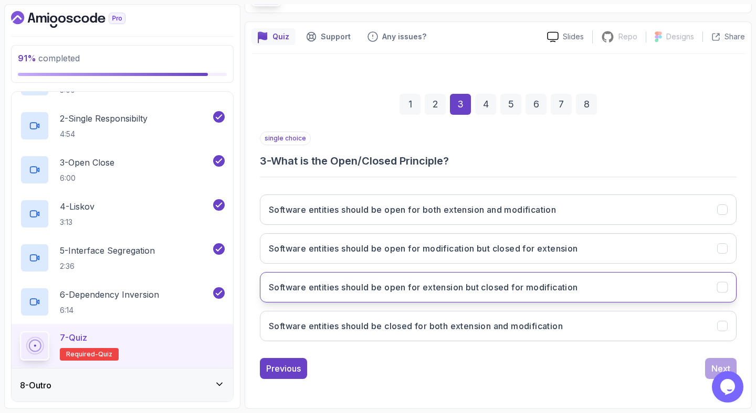
click at [501, 284] on h3 "Software entities should be open for extension but closed for modification" at bounding box center [423, 287] width 309 height 13
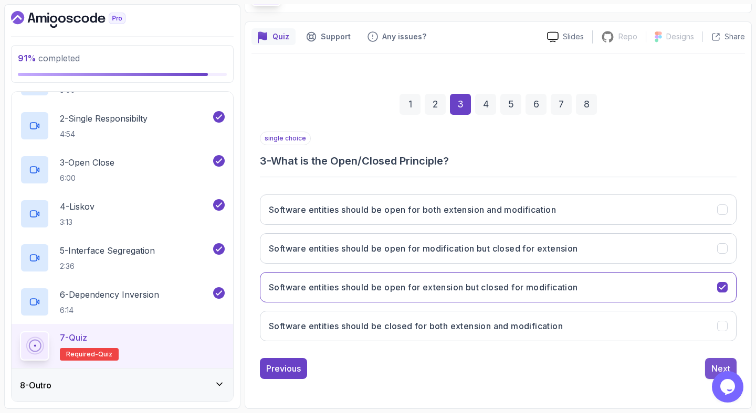
click at [715, 366] on div "Next" at bounding box center [720, 369] width 19 height 13
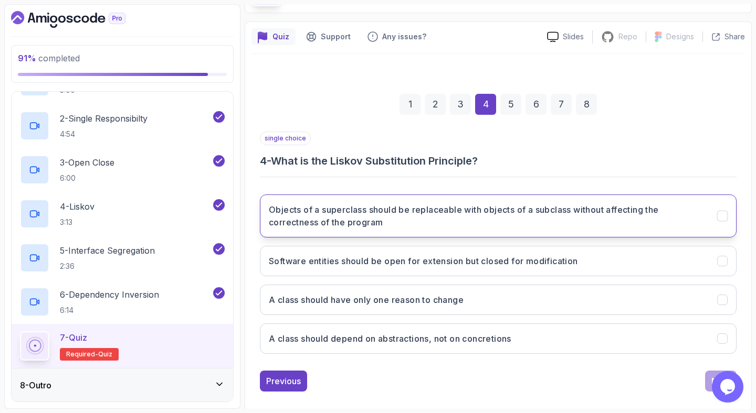
click at [535, 227] on h3 "Objects of a superclass should be replaceable with objects of a subclass withou…" at bounding box center [487, 216] width 436 height 25
click at [709, 378] on button "Next" at bounding box center [720, 381] width 31 height 21
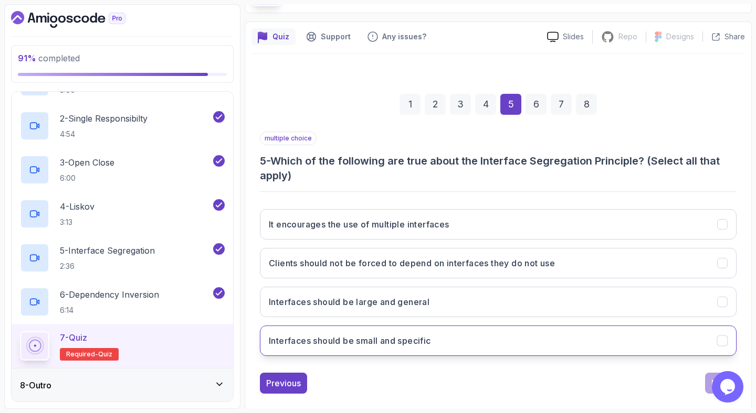
click at [511, 333] on button "Interfaces should be small and specific" at bounding box center [498, 341] width 476 height 30
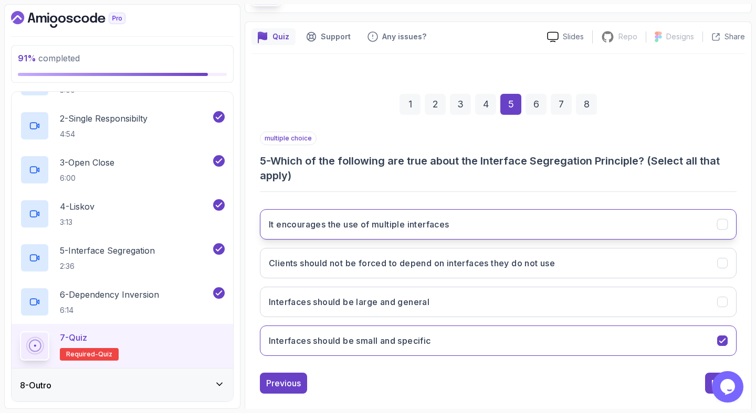
click at [536, 221] on button "It encourages the use of multiple interfaces" at bounding box center [498, 224] width 476 height 30
click at [574, 265] on button "Clients should not be forced to depend on interfaces they do not use" at bounding box center [498, 263] width 476 height 30
click at [709, 383] on button "Next" at bounding box center [720, 383] width 31 height 21
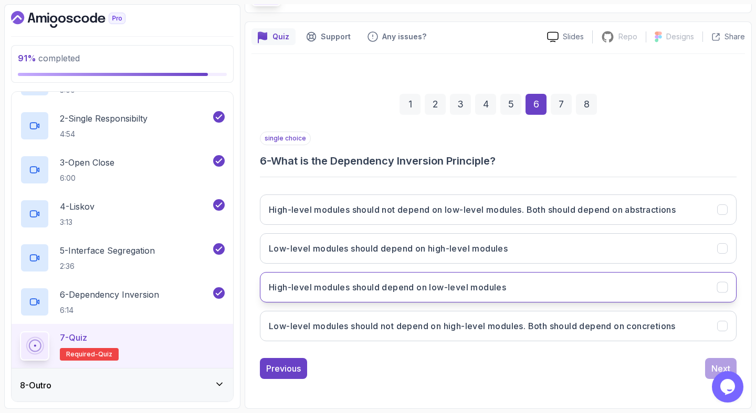
click at [666, 291] on button "High-level modules should depend on low-level modules" at bounding box center [498, 287] width 476 height 30
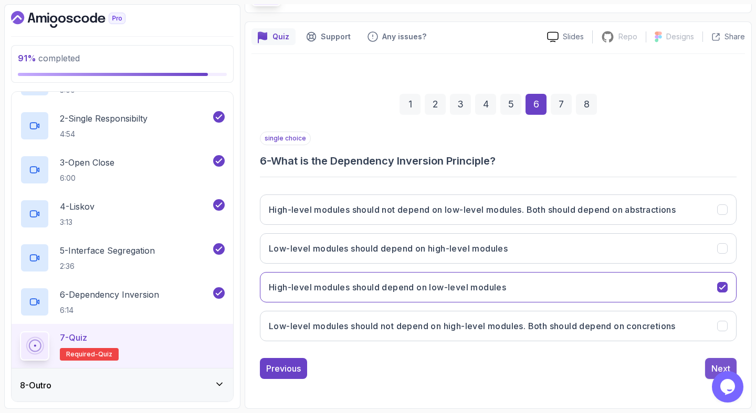
click at [712, 366] on div "Next" at bounding box center [720, 369] width 19 height 13
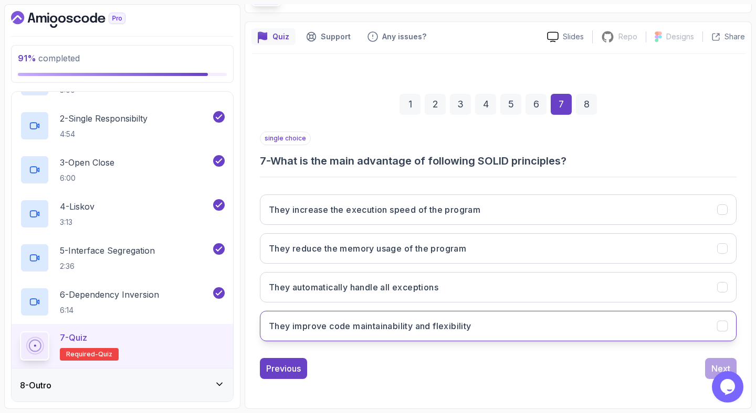
click at [511, 325] on button "They improve code maintainability and flexibility" at bounding box center [498, 326] width 476 height 30
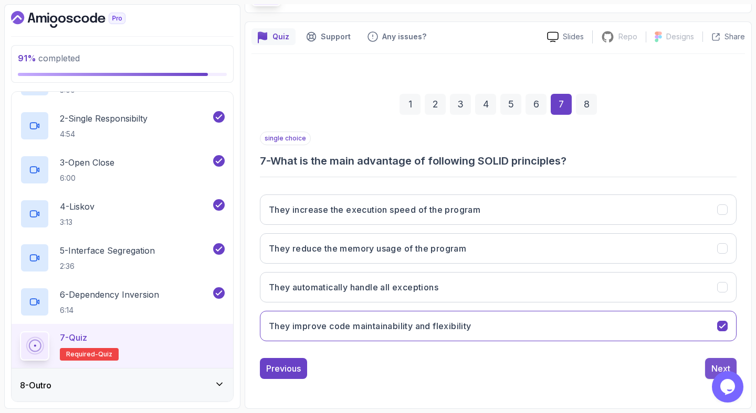
click at [710, 368] on button "Next" at bounding box center [720, 368] width 31 height 21
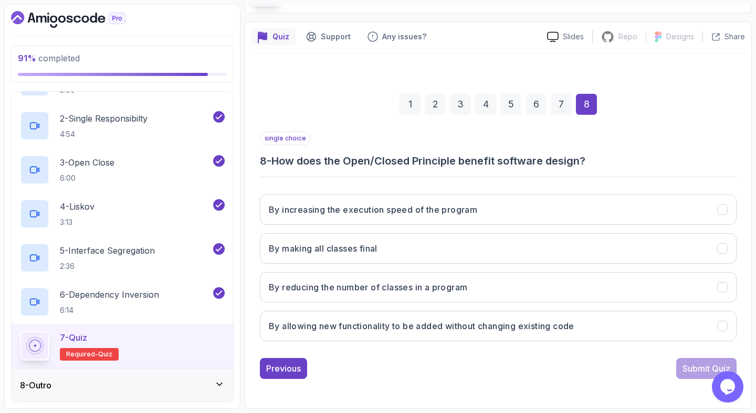
click at [568, 162] on h3 "8 - How does the Open/Closed Principle benefit software design?" at bounding box center [498, 161] width 476 height 15
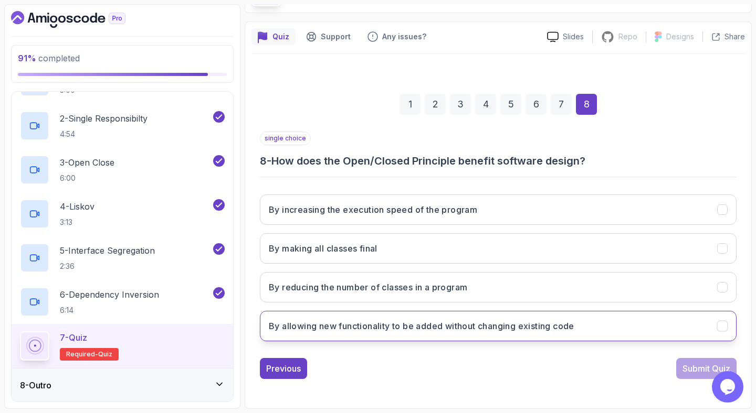
click at [573, 317] on button "By allowing new functionality to be added without changing existing code" at bounding box center [498, 326] width 476 height 30
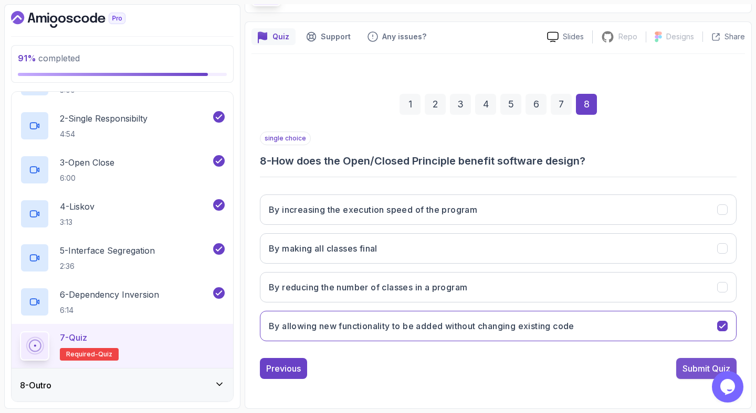
click at [694, 369] on div "Submit Quiz" at bounding box center [706, 369] width 48 height 13
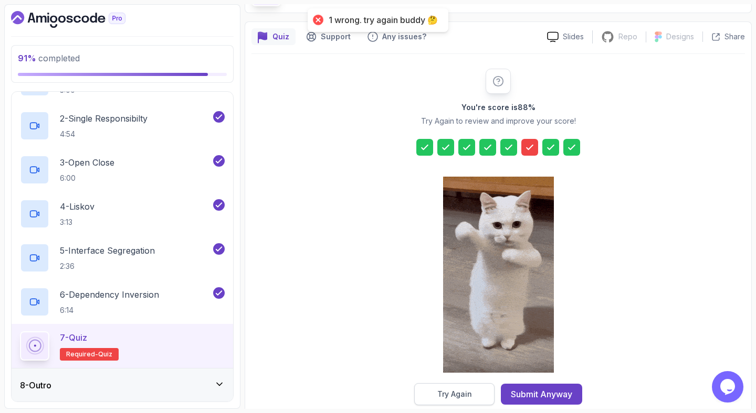
click at [448, 395] on div "Try Again" at bounding box center [454, 394] width 35 height 10
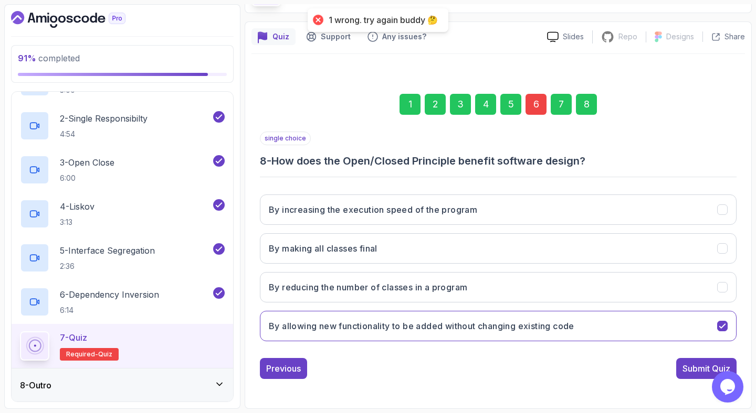
click at [539, 103] on div "6" at bounding box center [535, 104] width 21 height 21
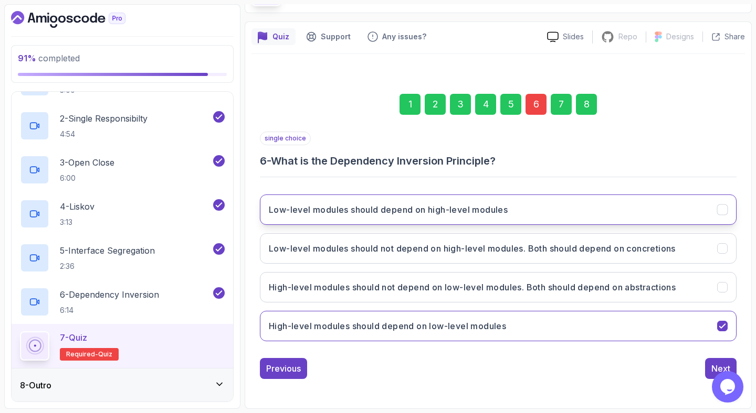
click at [707, 214] on button "Low-level modules should depend on high-level modules" at bounding box center [498, 210] width 476 height 30
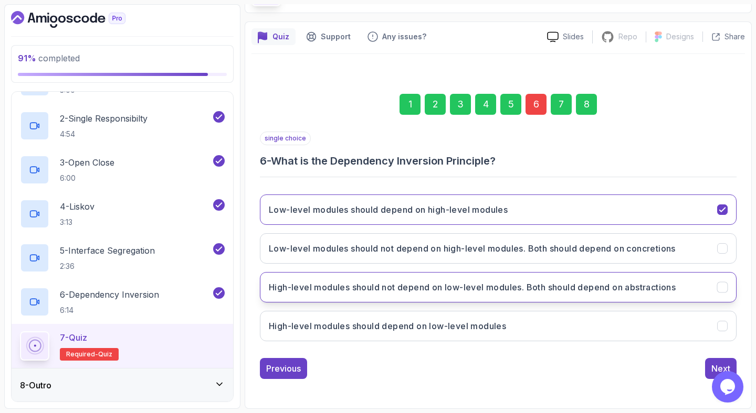
click at [696, 293] on button "High-level modules should not depend on low-level modules. Both should depend o…" at bounding box center [498, 287] width 476 height 30
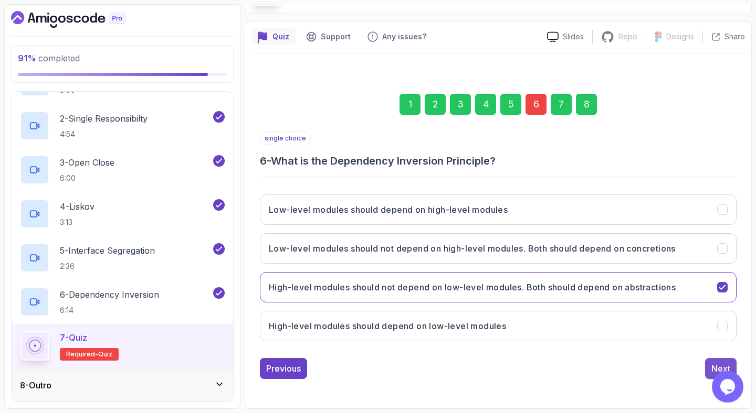
click at [716, 365] on div "Next" at bounding box center [720, 369] width 19 height 13
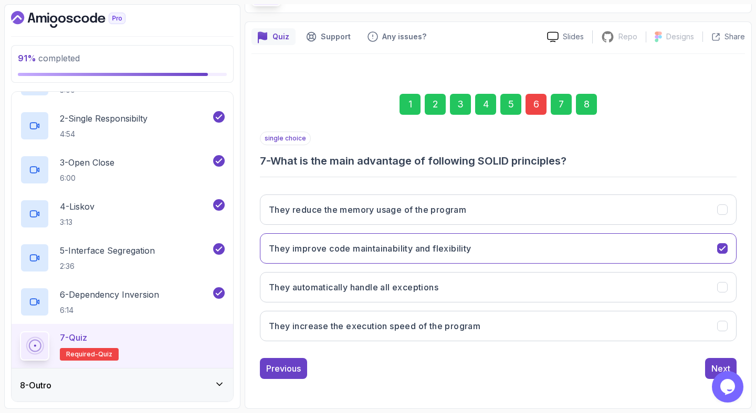
click at [589, 110] on div "8" at bounding box center [586, 104] width 21 height 21
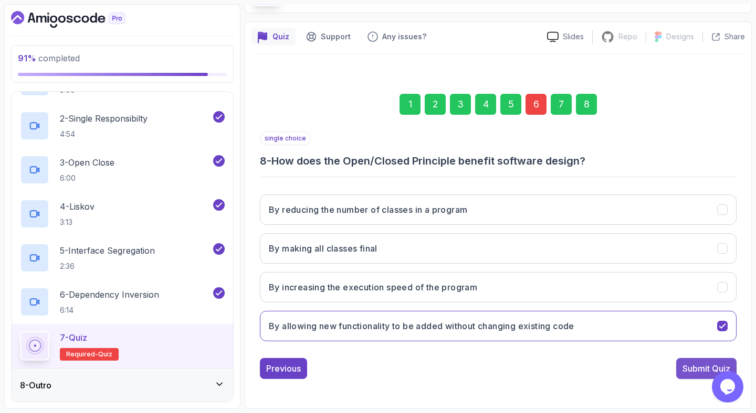
click at [708, 361] on button "Submit Quiz" at bounding box center [706, 368] width 60 height 21
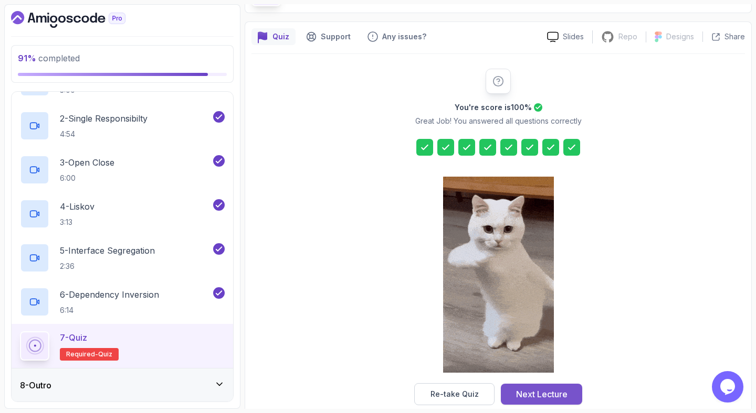
click at [543, 388] on div "Next Lecture" at bounding box center [541, 394] width 51 height 13
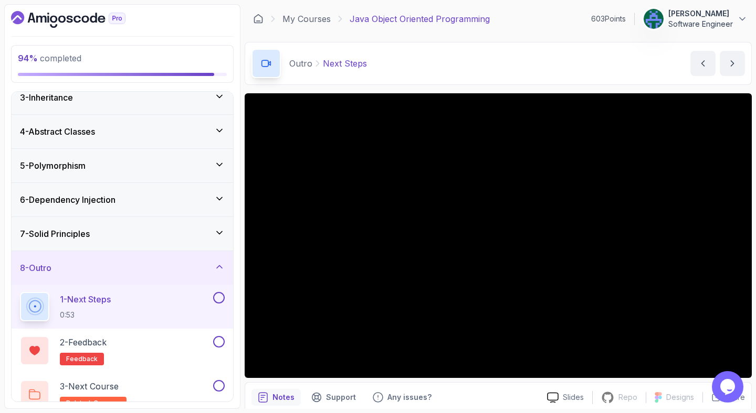
scroll to position [94, 0]
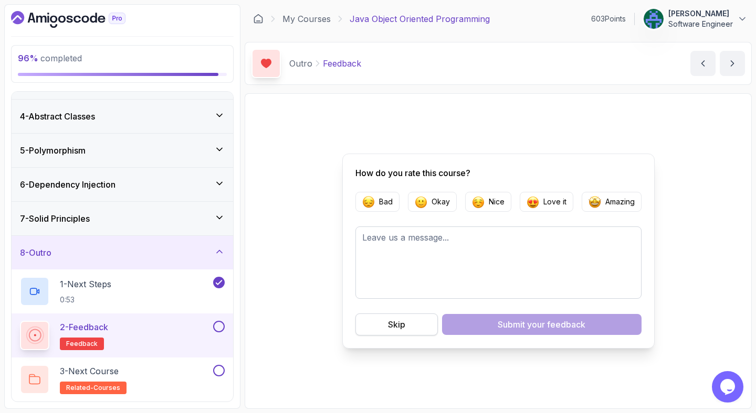
click at [409, 321] on button "Skip" at bounding box center [396, 325] width 82 height 22
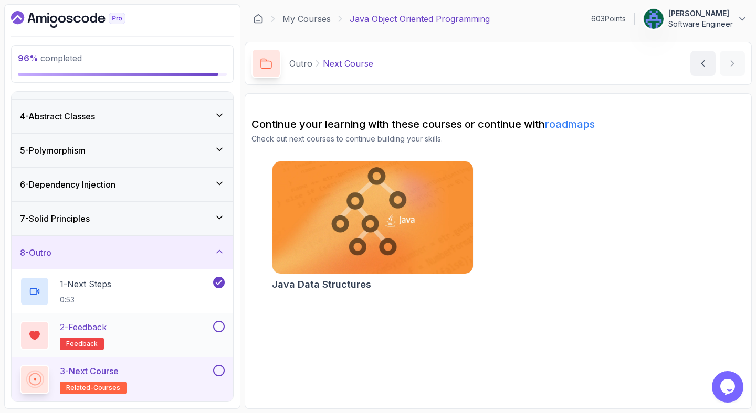
click at [219, 328] on button at bounding box center [219, 327] width 12 height 12
click at [394, 249] on img at bounding box center [372, 218] width 210 height 118
click at [221, 370] on button at bounding box center [219, 371] width 12 height 12
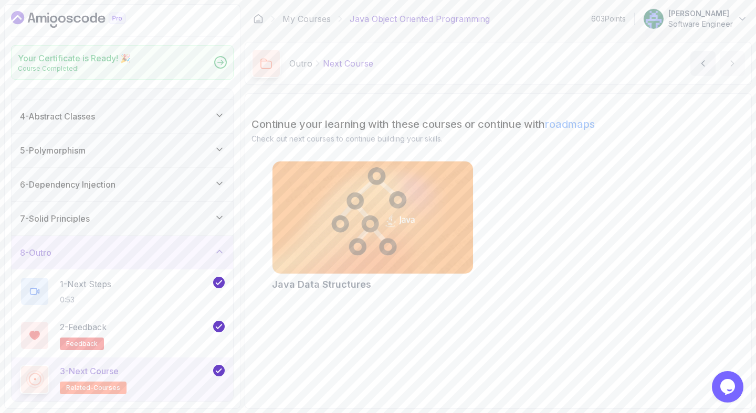
scroll to position [91, 0]
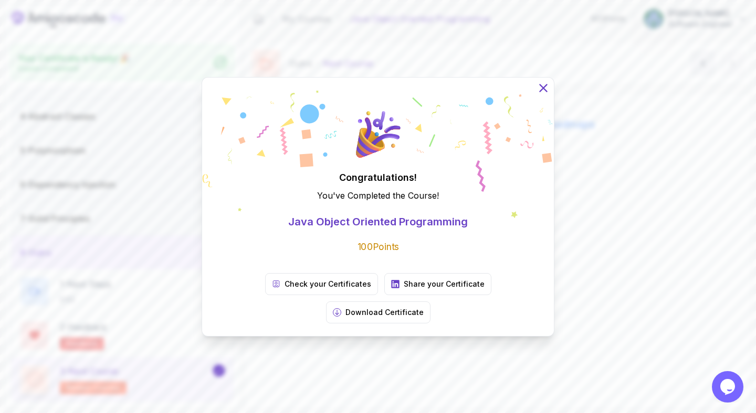
click at [540, 94] on icon at bounding box center [543, 88] width 14 height 14
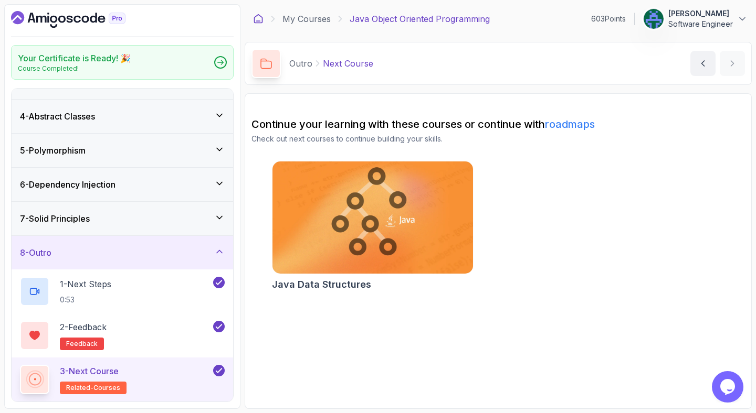
click at [259, 20] on icon at bounding box center [258, 19] width 10 height 10
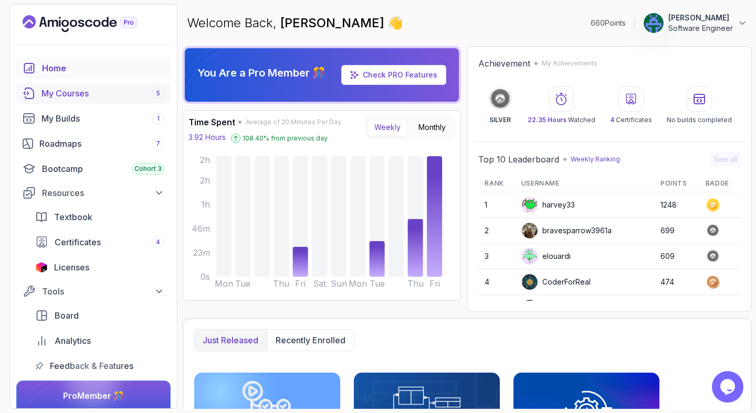
click at [100, 100] on link "My Courses 5" at bounding box center [93, 93] width 154 height 21
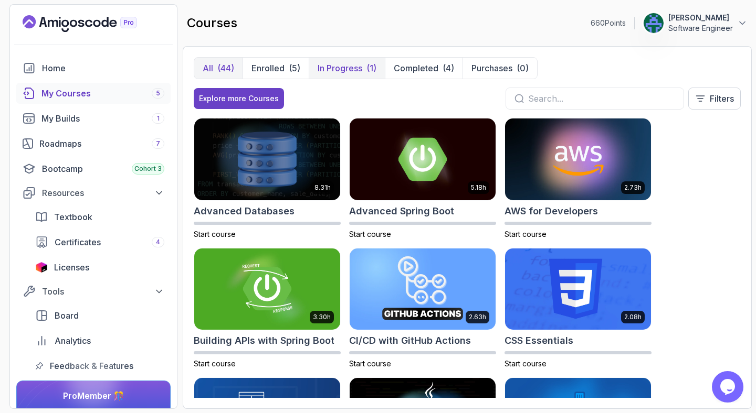
click at [365, 67] on button "In Progress (1)" at bounding box center [347, 68] width 76 height 21
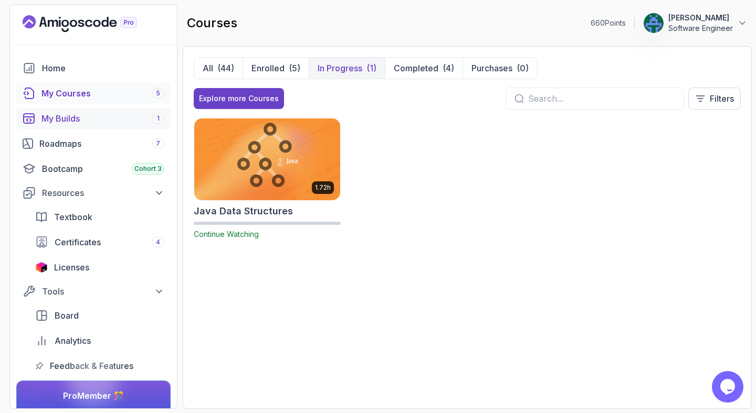
click at [84, 117] on div "My Builds 1" at bounding box center [102, 118] width 123 height 13
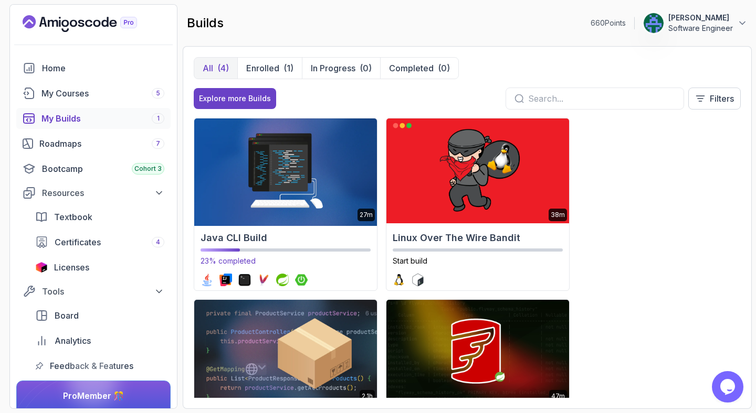
click at [287, 168] on img at bounding box center [285, 171] width 192 height 110
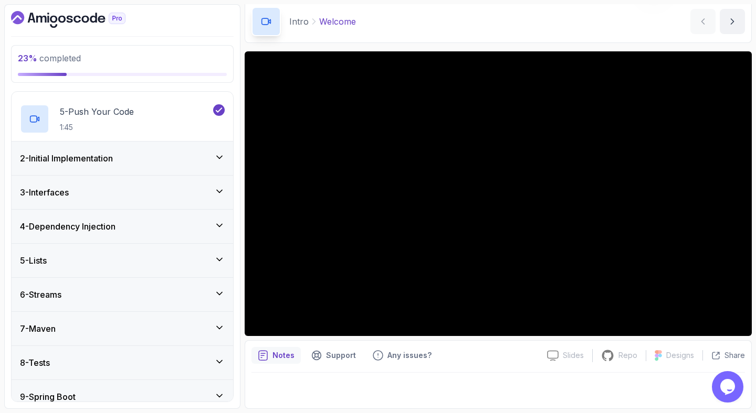
scroll to position [202, 0]
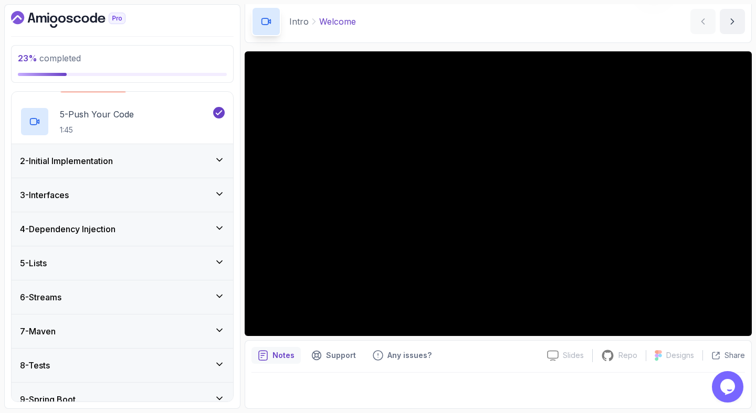
click at [196, 162] on div "2 - Initial Implementation" at bounding box center [122, 161] width 205 height 13
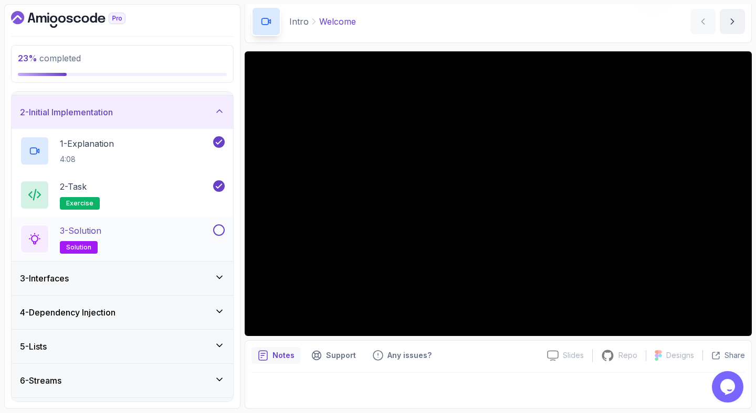
click at [220, 227] on button at bounding box center [219, 231] width 12 height 12
click at [147, 290] on div "3 - Interfaces" at bounding box center [122, 279] width 221 height 34
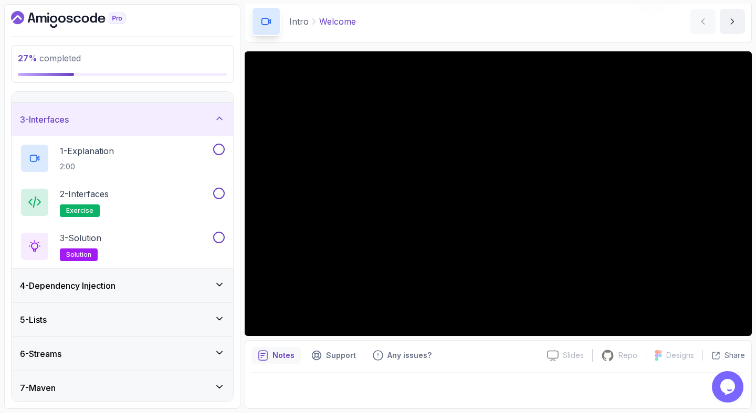
scroll to position [43, 0]
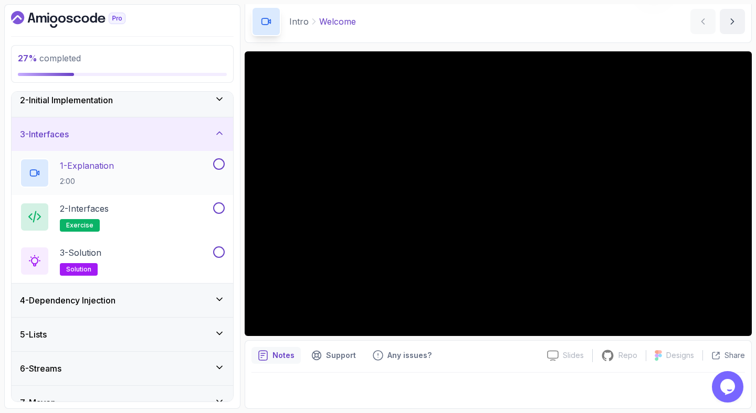
click at [219, 164] on button at bounding box center [219, 164] width 12 height 12
click at [222, 210] on button at bounding box center [219, 209] width 12 height 12
click at [223, 254] on button at bounding box center [219, 253] width 12 height 12
click at [202, 302] on div "4 - Dependency Injection" at bounding box center [122, 300] width 205 height 13
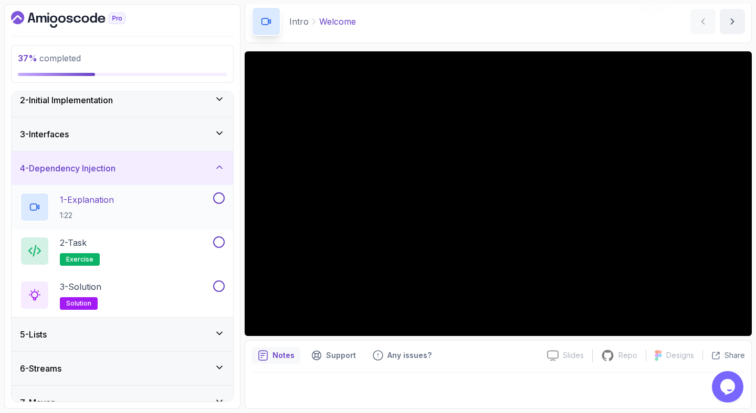
click at [220, 200] on button at bounding box center [219, 199] width 12 height 12
click at [223, 240] on button at bounding box center [219, 243] width 12 height 12
click at [218, 289] on button at bounding box center [219, 287] width 12 height 12
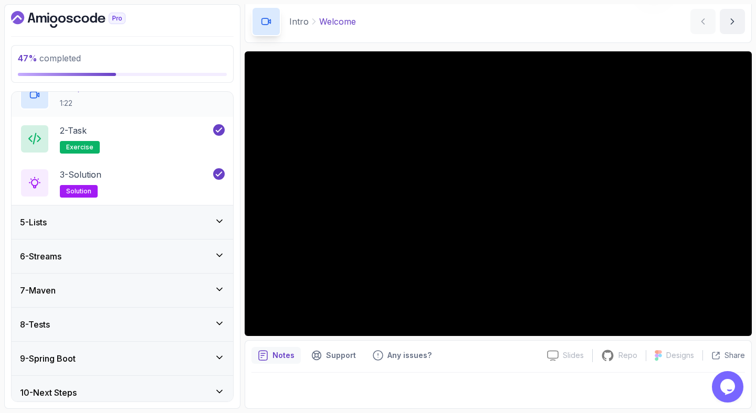
scroll to position [162, 0]
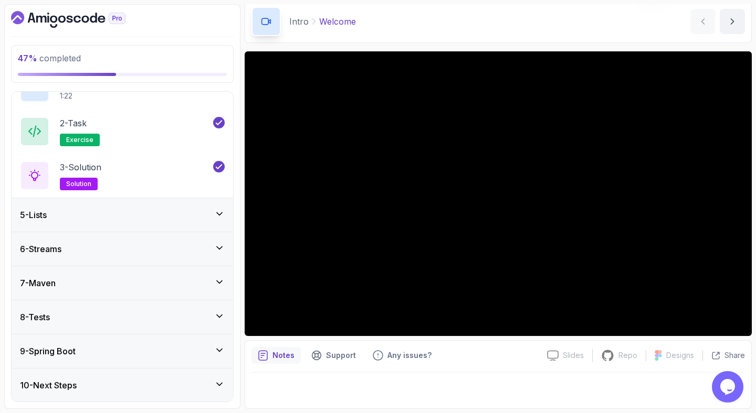
click at [224, 209] on icon at bounding box center [219, 214] width 10 height 10
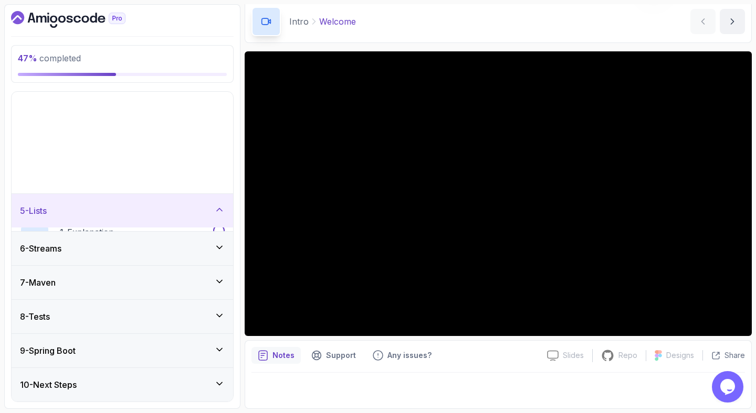
scroll to position [30, 0]
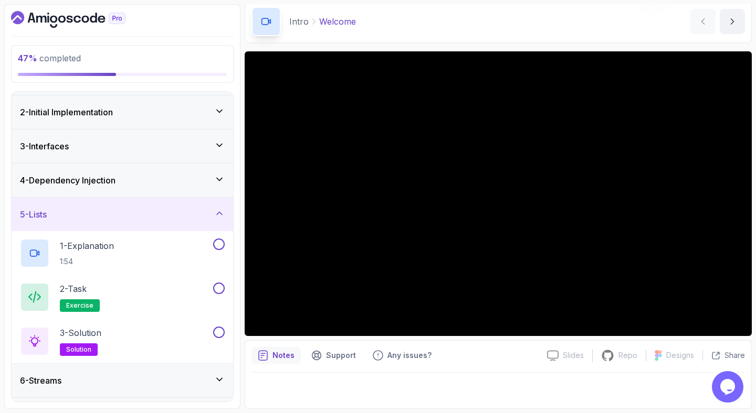
click at [224, 217] on icon at bounding box center [219, 213] width 10 height 10
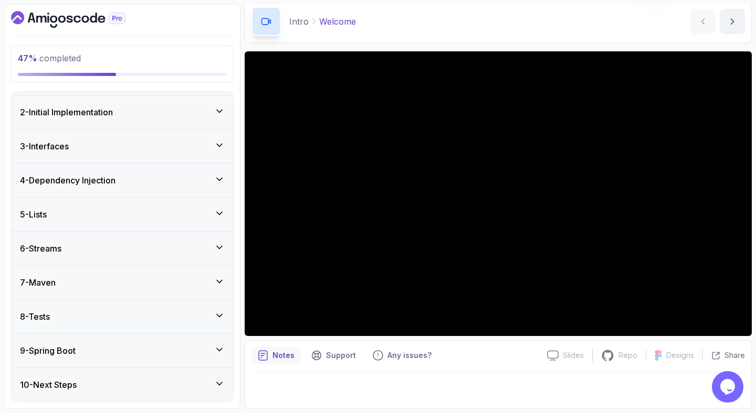
click at [154, 185] on div "4 - Dependency Injection" at bounding box center [122, 180] width 205 height 13
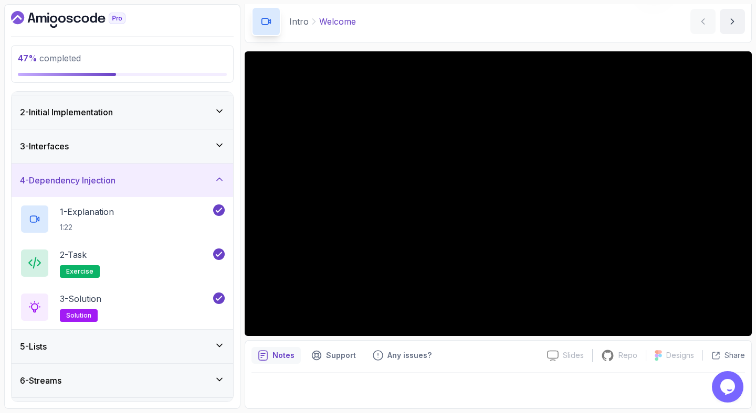
click at [154, 185] on div "4 - Dependency Injection" at bounding box center [122, 180] width 205 height 13
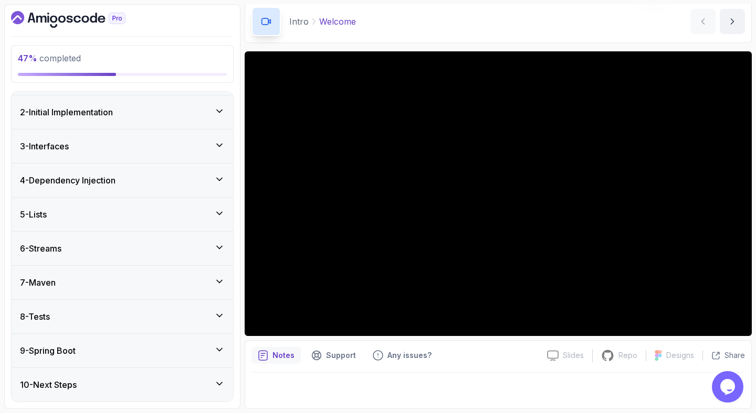
click at [31, 24] on icon "Dashboard" at bounding box center [68, 19] width 114 height 17
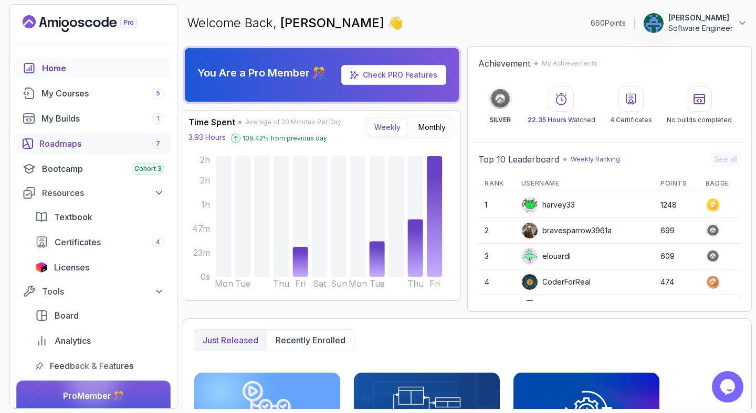
click at [80, 148] on div "Roadmaps 7" at bounding box center [101, 143] width 125 height 13
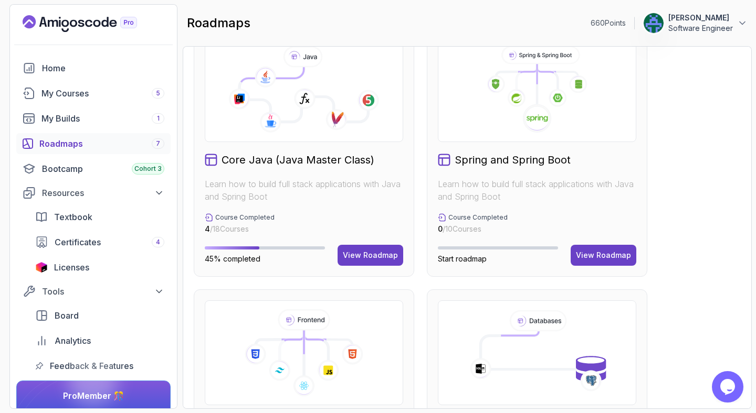
scroll to position [339, 0]
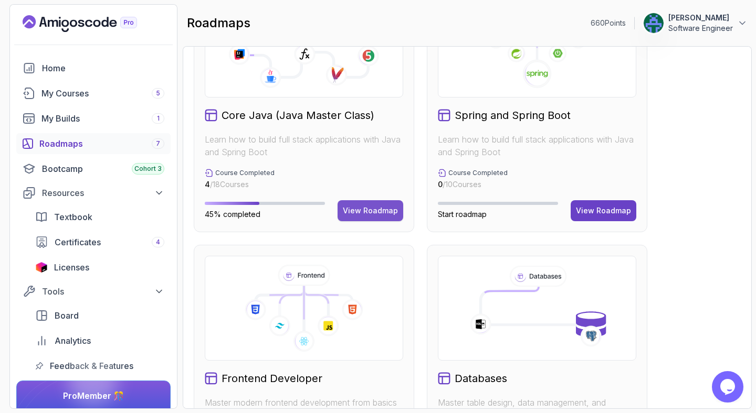
click at [363, 214] on div "View Roadmap" at bounding box center [370, 211] width 55 height 10
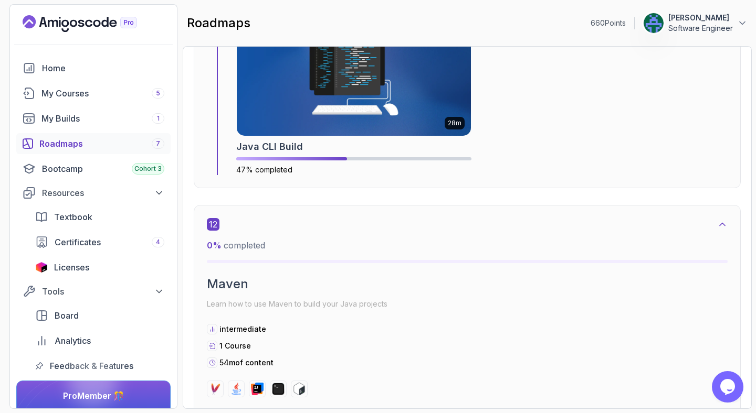
scroll to position [5091, 0]
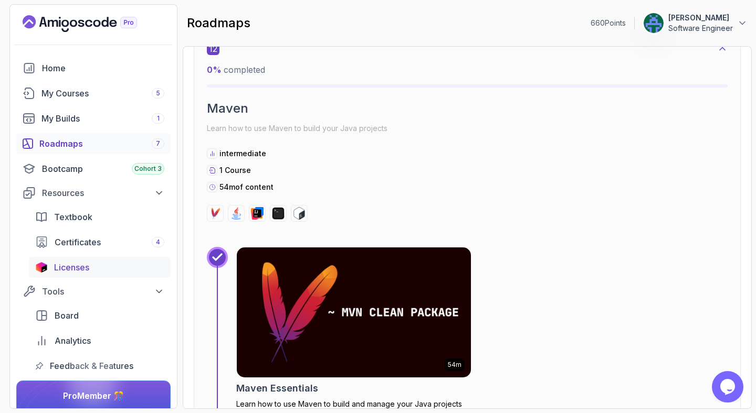
click at [76, 268] on span "Licenses" at bounding box center [71, 267] width 35 height 13
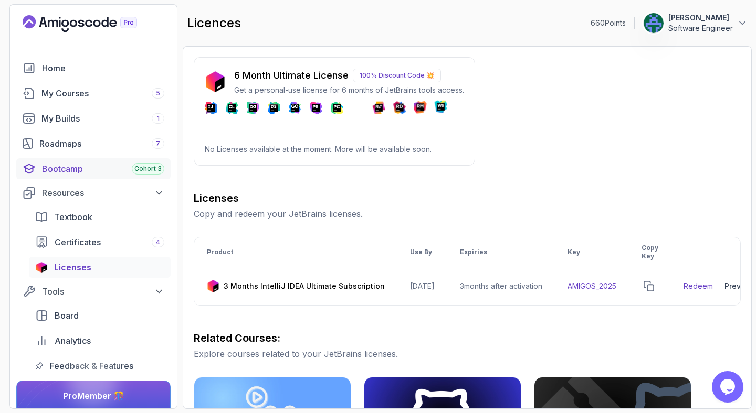
click at [86, 165] on div "Bootcamp Cohort 3" at bounding box center [103, 169] width 122 height 13
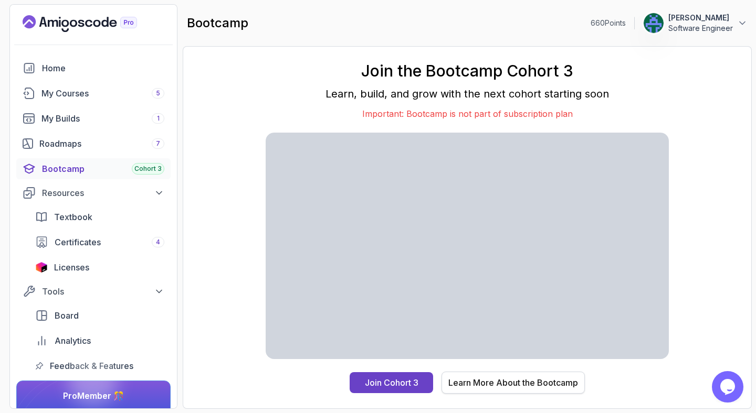
click at [485, 376] on button "Learn More About the Bootcamp" at bounding box center [512, 383] width 143 height 22
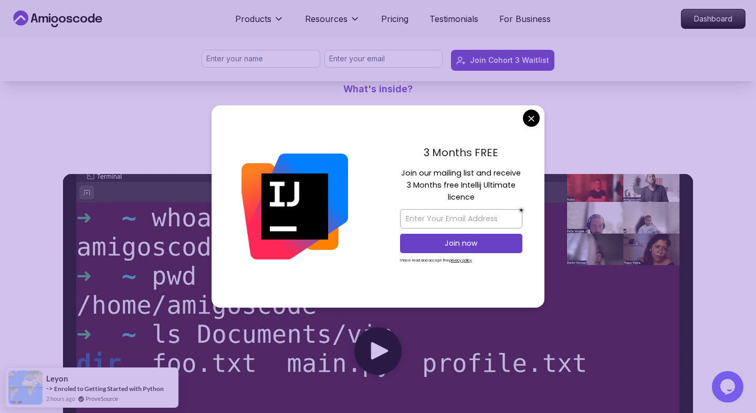
scroll to position [375, 0]
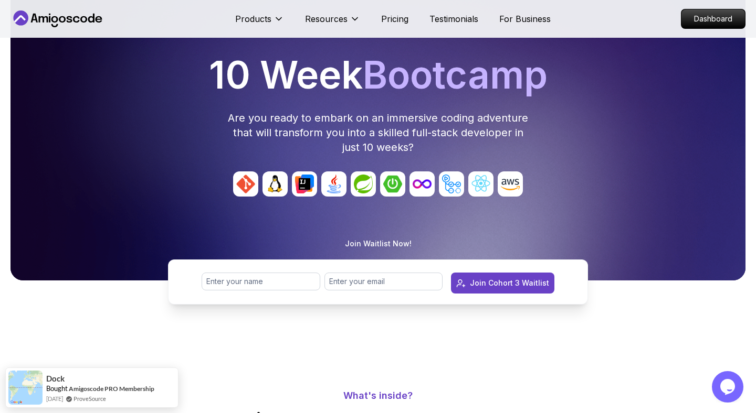
scroll to position [0, 0]
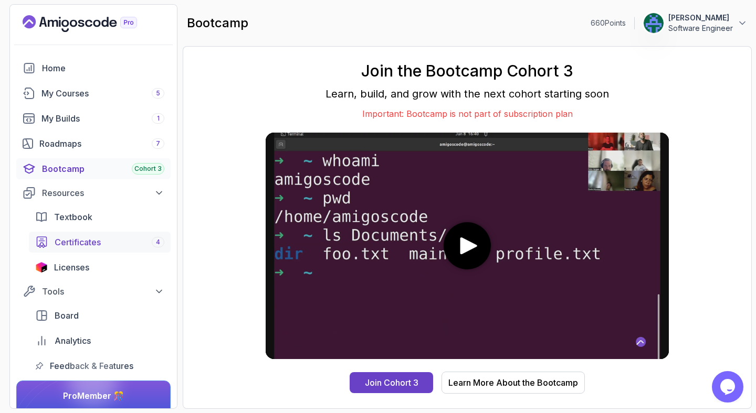
click at [87, 239] on span "Certificates" at bounding box center [78, 242] width 46 height 13
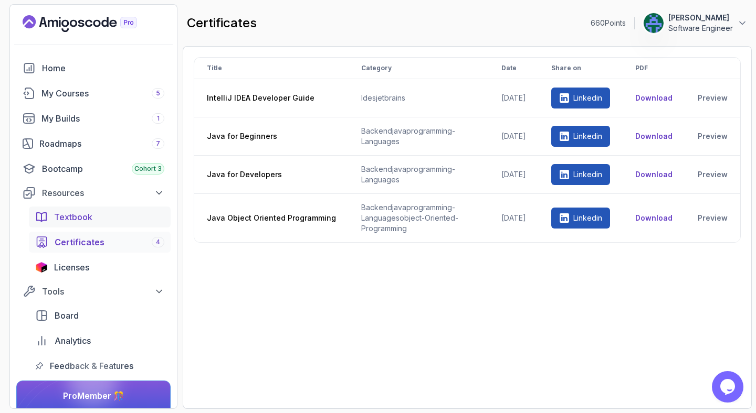
click at [94, 211] on div "Textbook" at bounding box center [109, 217] width 110 height 13
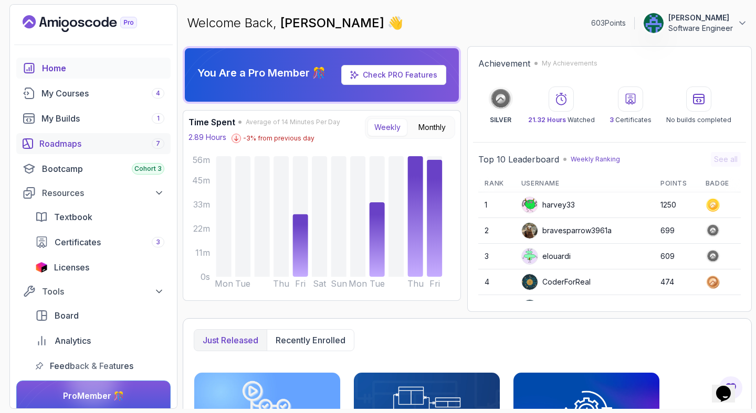
click at [87, 137] on div "Roadmaps 7" at bounding box center [101, 143] width 125 height 13
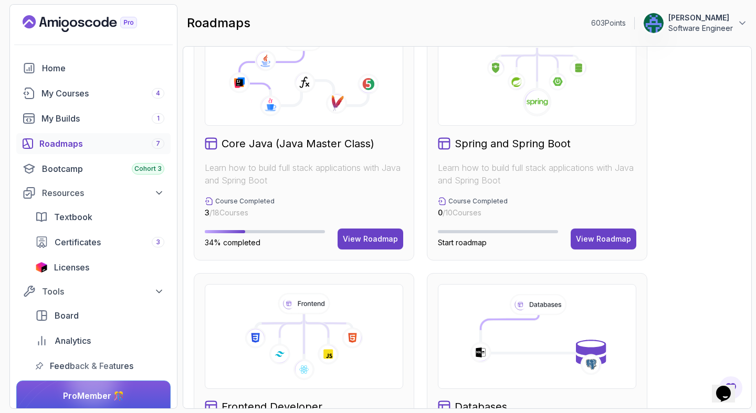
scroll to position [310, 0]
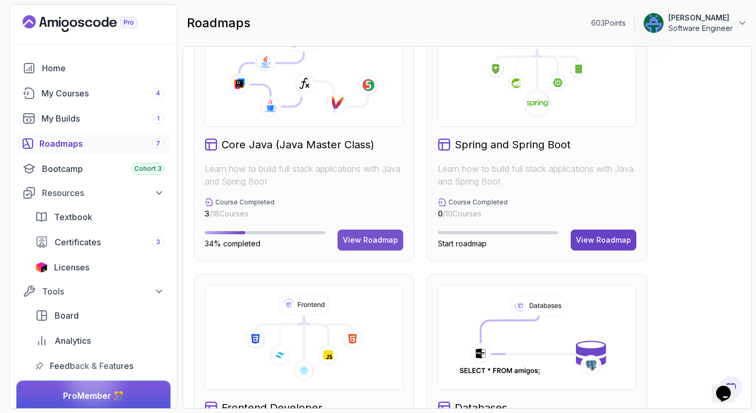
click at [368, 236] on div "View Roadmap" at bounding box center [370, 240] width 55 height 10
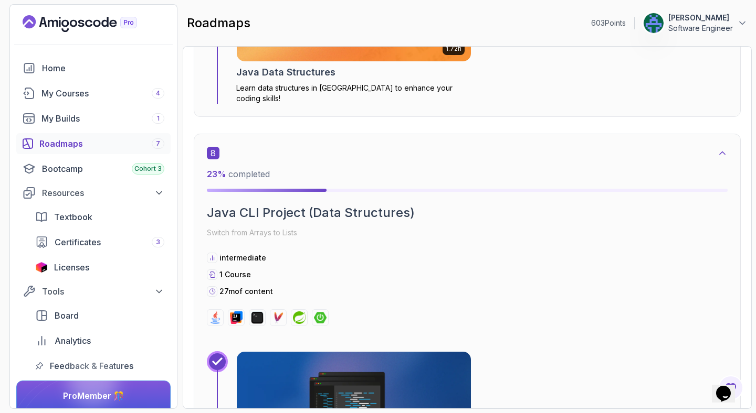
scroll to position [2787, 0]
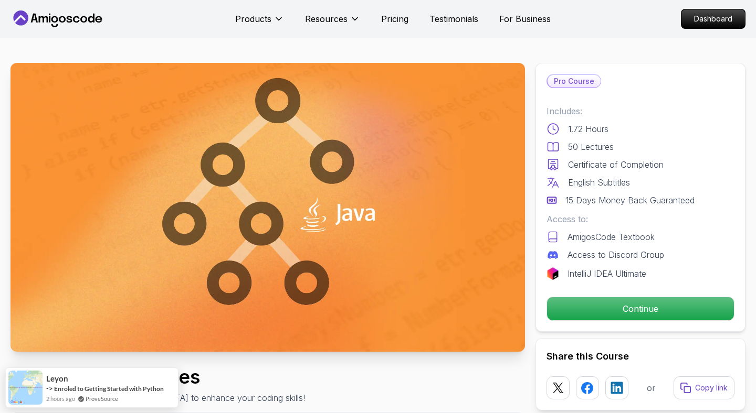
click at [600, 273] on p "IntelliJ IDEA Ultimate" at bounding box center [606, 274] width 79 height 13
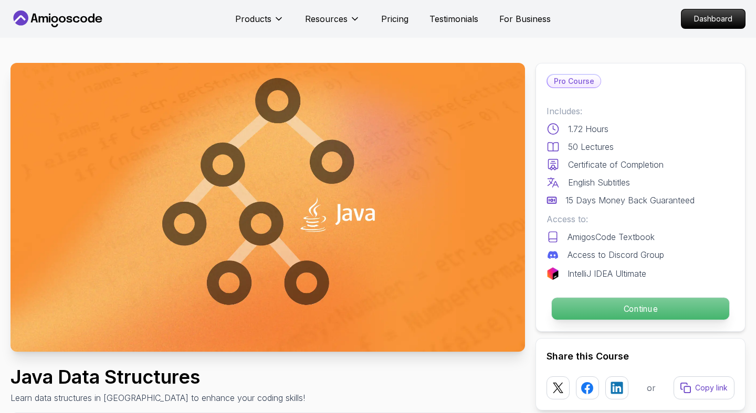
click at [618, 310] on p "Continue" at bounding box center [639, 309] width 177 height 22
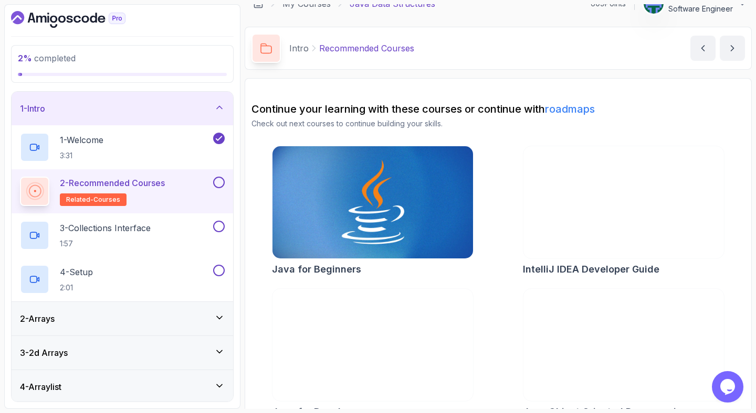
scroll to position [36, 0]
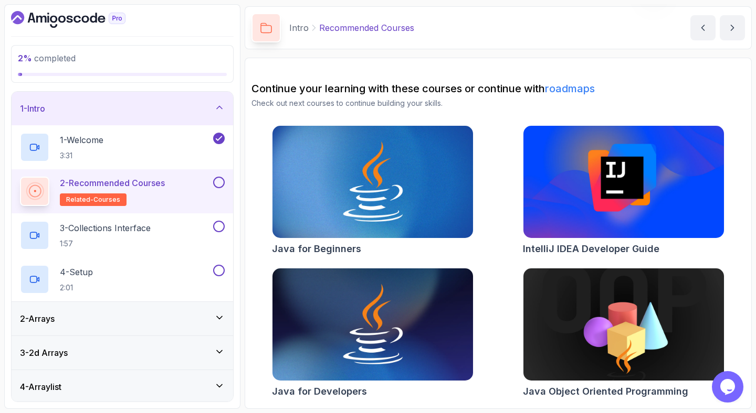
click at [218, 182] on button at bounding box center [219, 183] width 12 height 12
click at [200, 229] on div "3 - Collections Interface 1:57" at bounding box center [115, 235] width 191 height 29
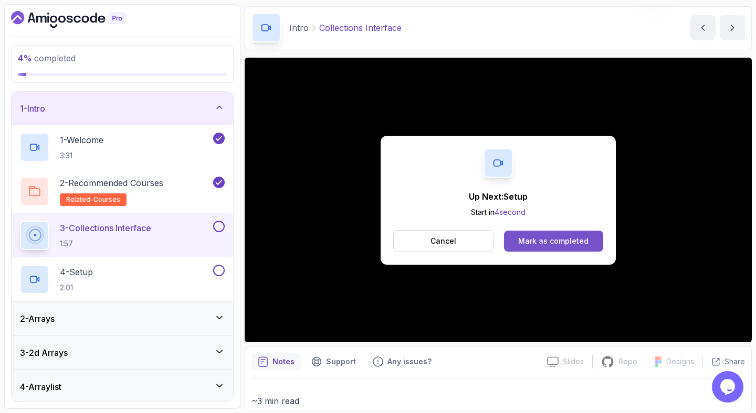
click at [571, 236] on div "Mark as completed" at bounding box center [553, 241] width 70 height 10
